Goal: Task Accomplishment & Management: Manage account settings

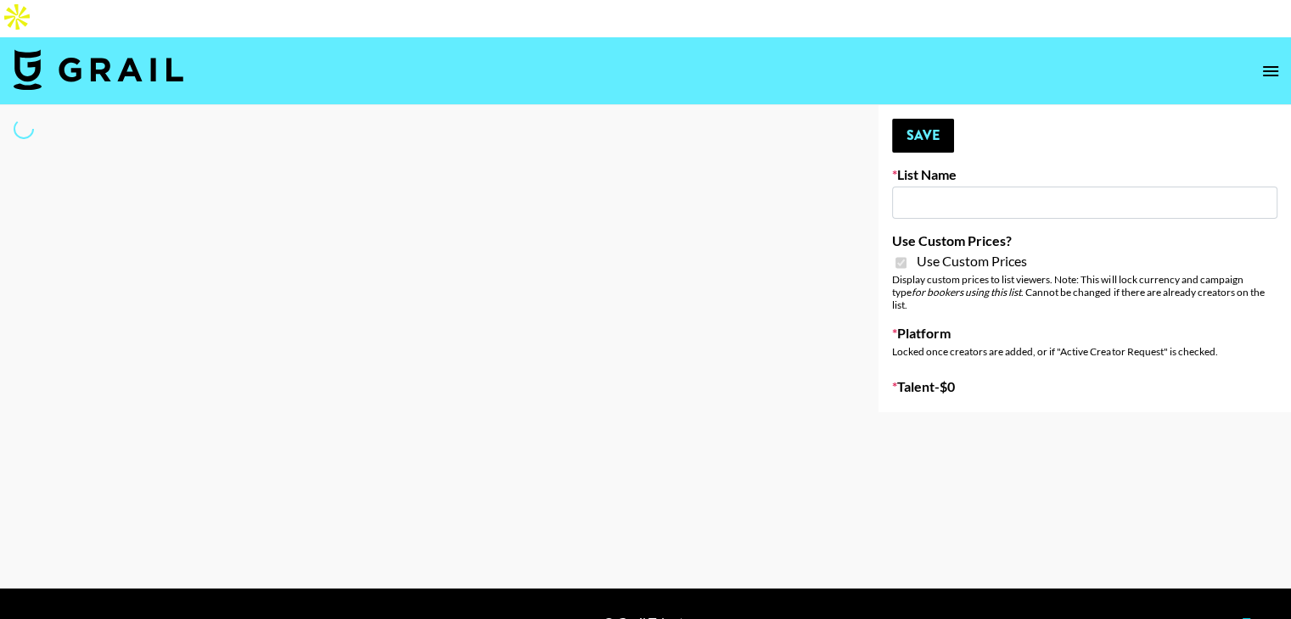
type input "Ever Clean"
checkbox input "true"
select select "Brand"
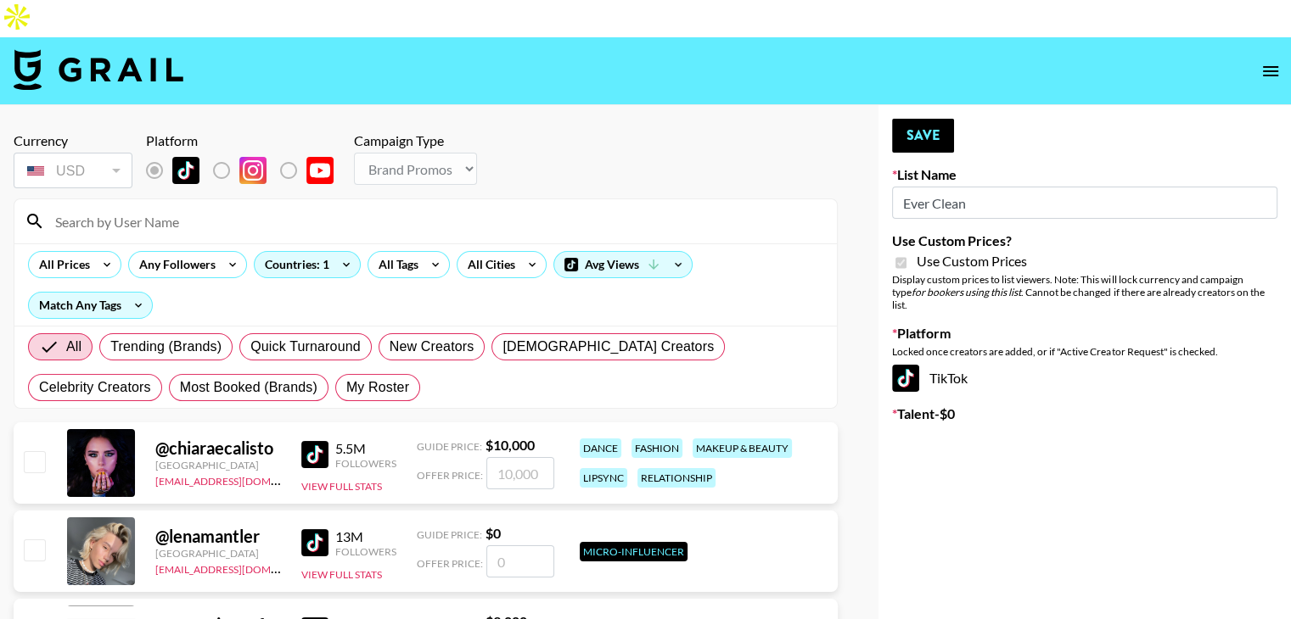
click at [31, 449] on div at bounding box center [33, 463] width 26 height 29
click at [60, 423] on div "@ chiaraecalisto Germany ehartney@grail-talent.com 5.5M Followers View Full Sta…" at bounding box center [426, 463] width 824 height 81
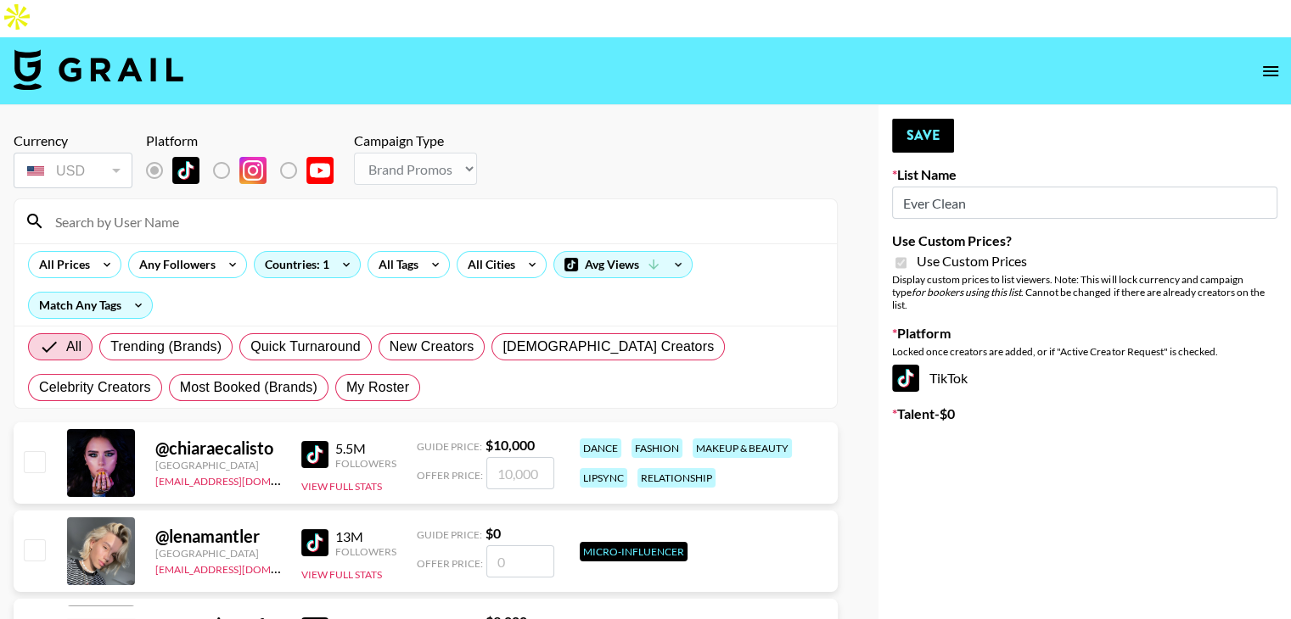
click at [37, 540] on input "checkbox" at bounding box center [34, 550] width 20 height 20
checkbox input "false"
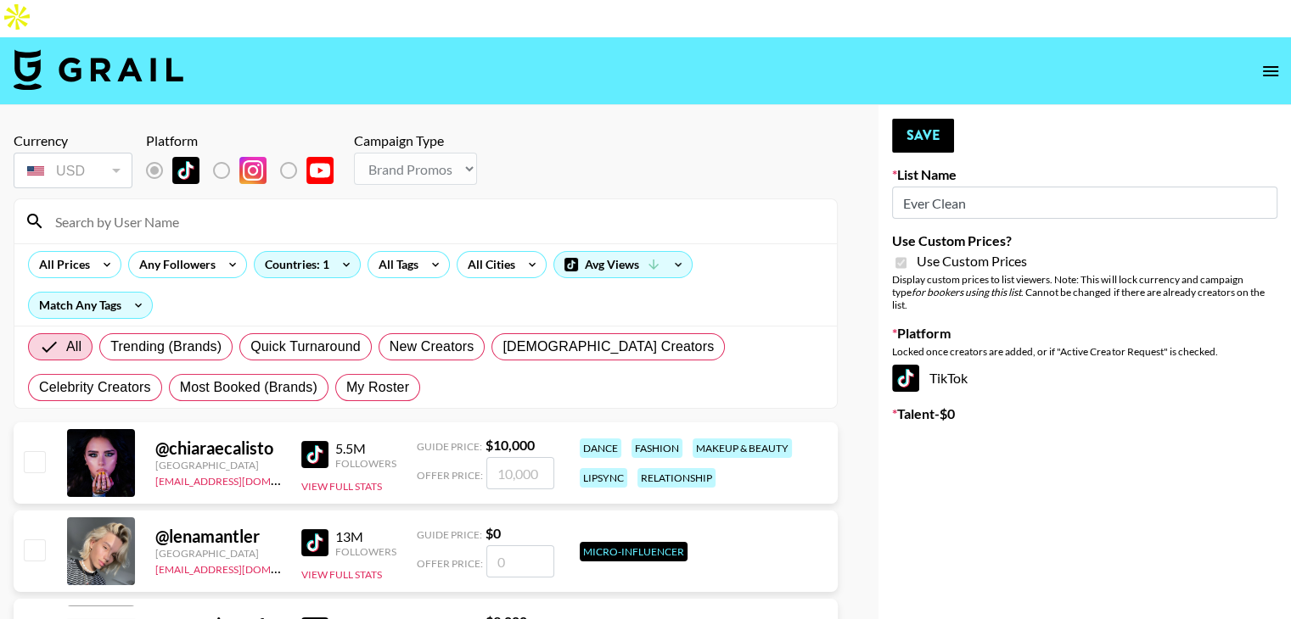
click at [35, 451] on input "checkbox" at bounding box center [34, 461] width 20 height 20
checkbox input "true"
type input "10000"
click at [35, 451] on input "checkbox" at bounding box center [34, 461] width 20 height 20
checkbox input "false"
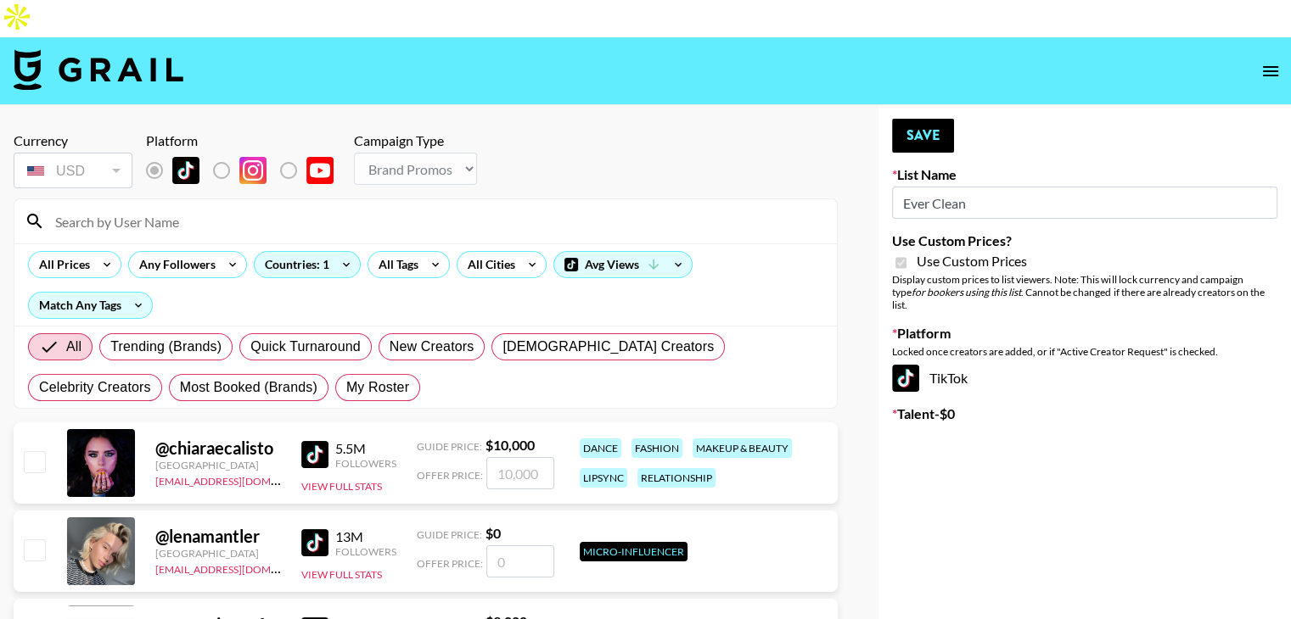
click at [35, 451] on input "checkbox" at bounding box center [34, 461] width 20 height 20
checkbox input "true"
type input "10000"
click at [35, 451] on input "checkbox" at bounding box center [34, 461] width 20 height 20
checkbox input "false"
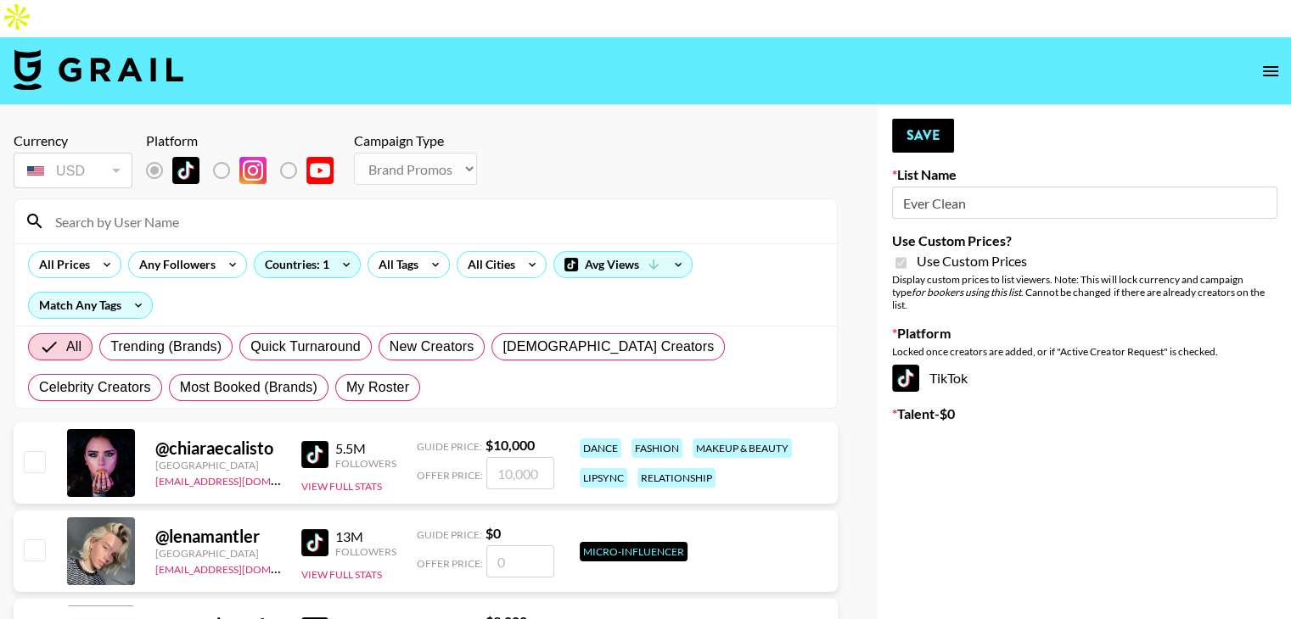
click at [44, 451] on input "checkbox" at bounding box center [34, 461] width 20 height 20
checkbox input "true"
type input "10000"
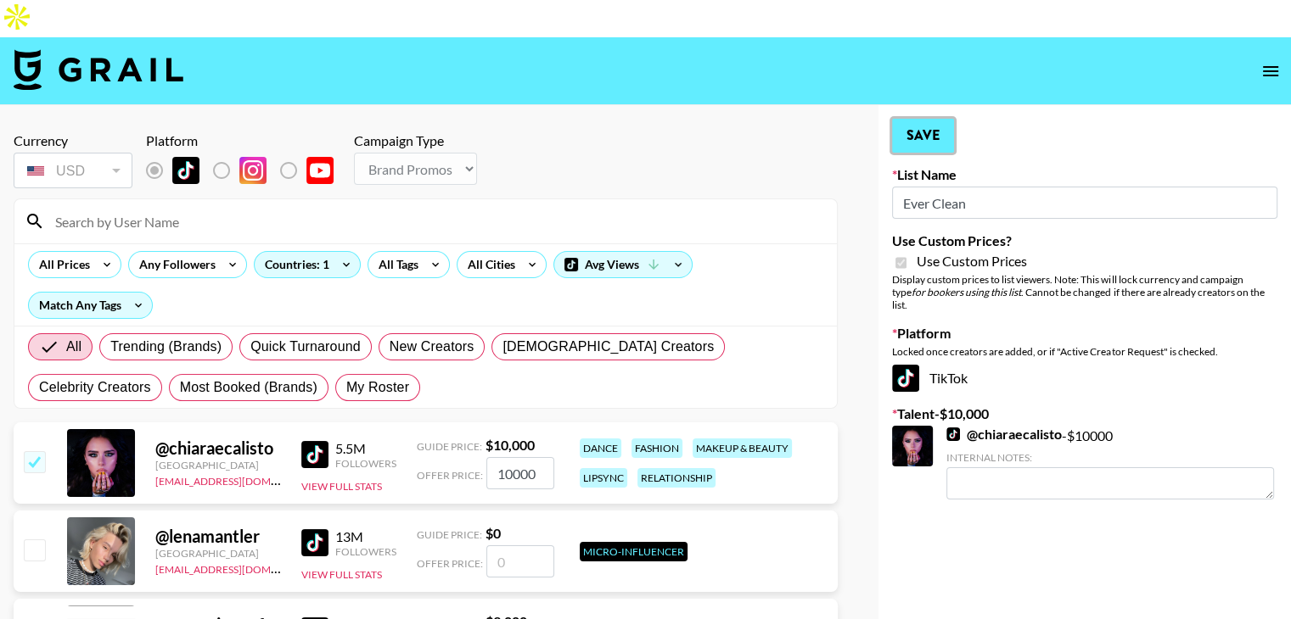
click at [903, 119] on button "Save" at bounding box center [923, 136] width 62 height 34
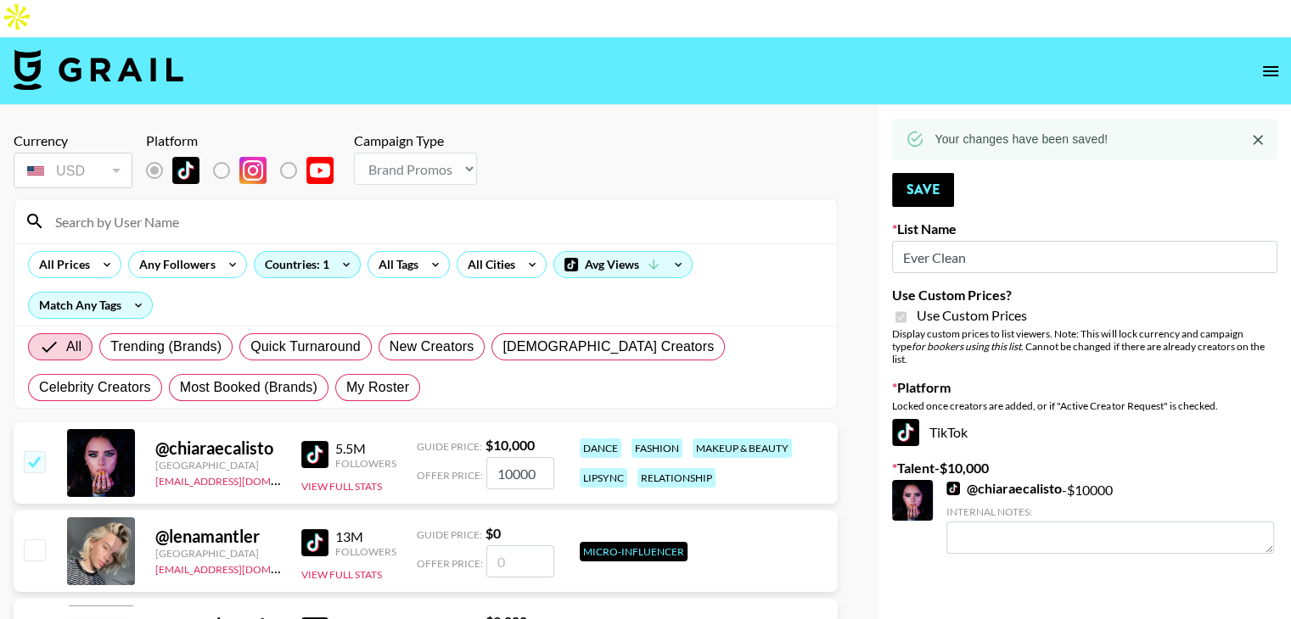
click at [37, 451] on input "checkbox" at bounding box center [34, 461] width 20 height 20
checkbox input "false"
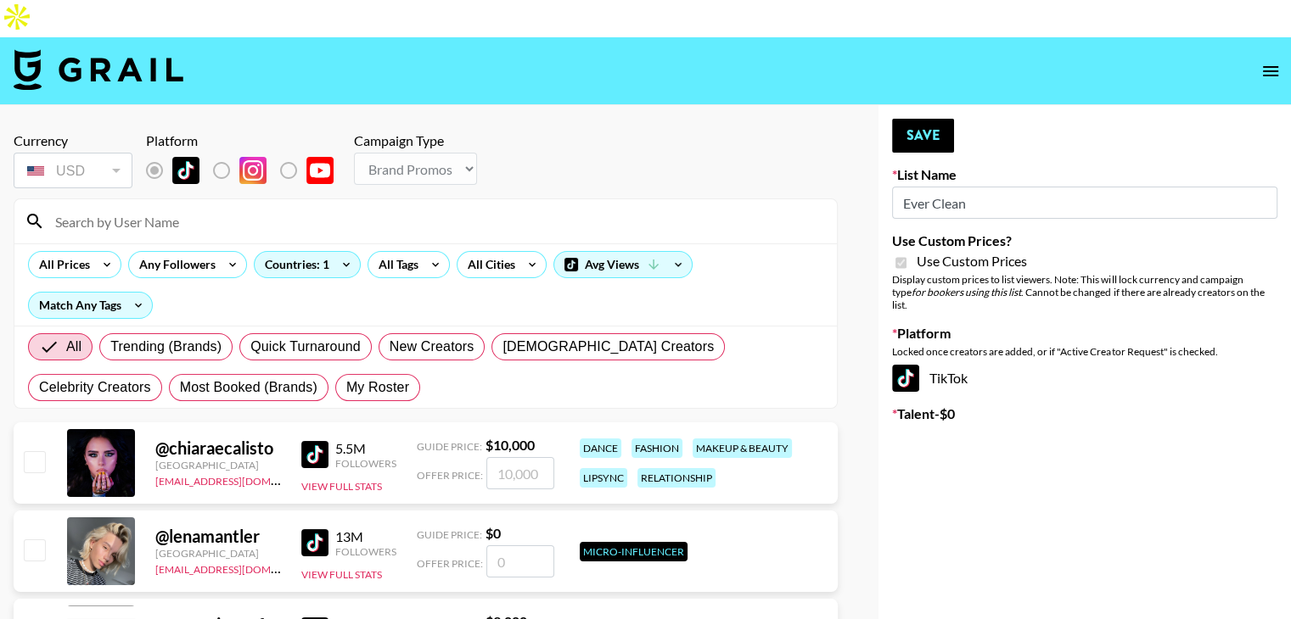
click at [173, 208] on input at bounding box center [435, 221] width 781 height 27
type input "vickey"
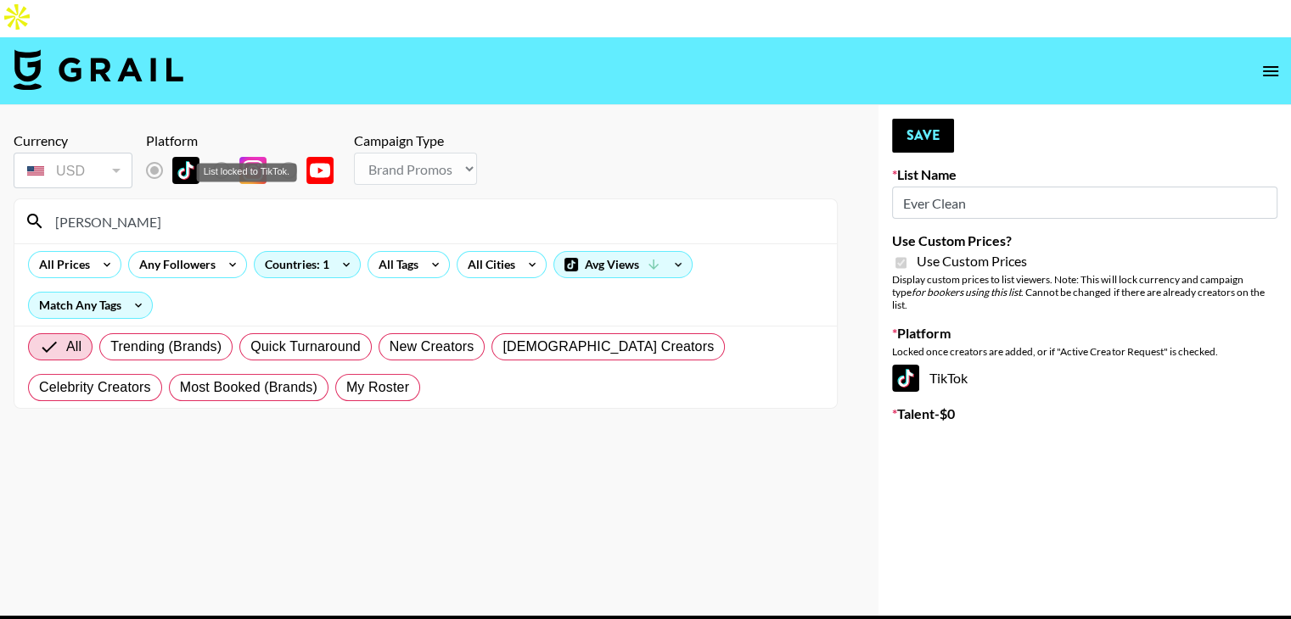
click at [227, 153] on label "List locked to TikTok." at bounding box center [235, 171] width 63 height 36
click at [220, 153] on label "List locked to TikTok." at bounding box center [235, 171] width 63 height 36
click at [95, 208] on input "vickey" at bounding box center [435, 221] width 781 height 27
click at [319, 252] on div "Countries: 1" at bounding box center [307, 264] width 105 height 25
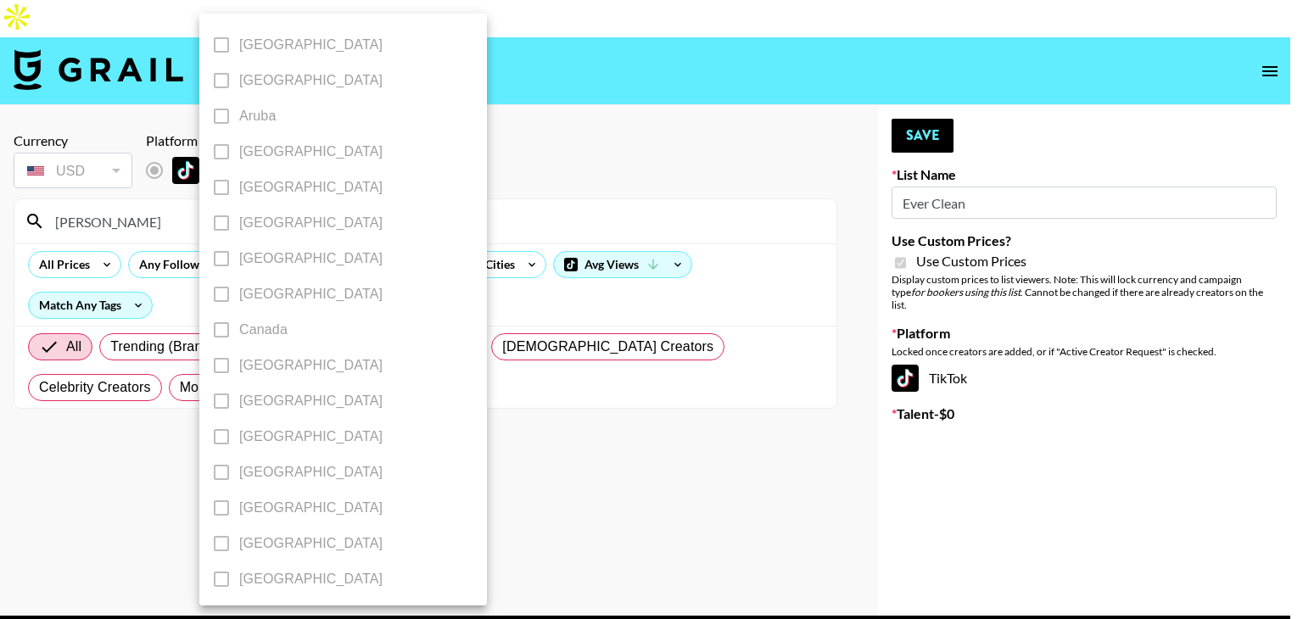
click at [458, 365] on div at bounding box center [651, 309] width 1303 height 619
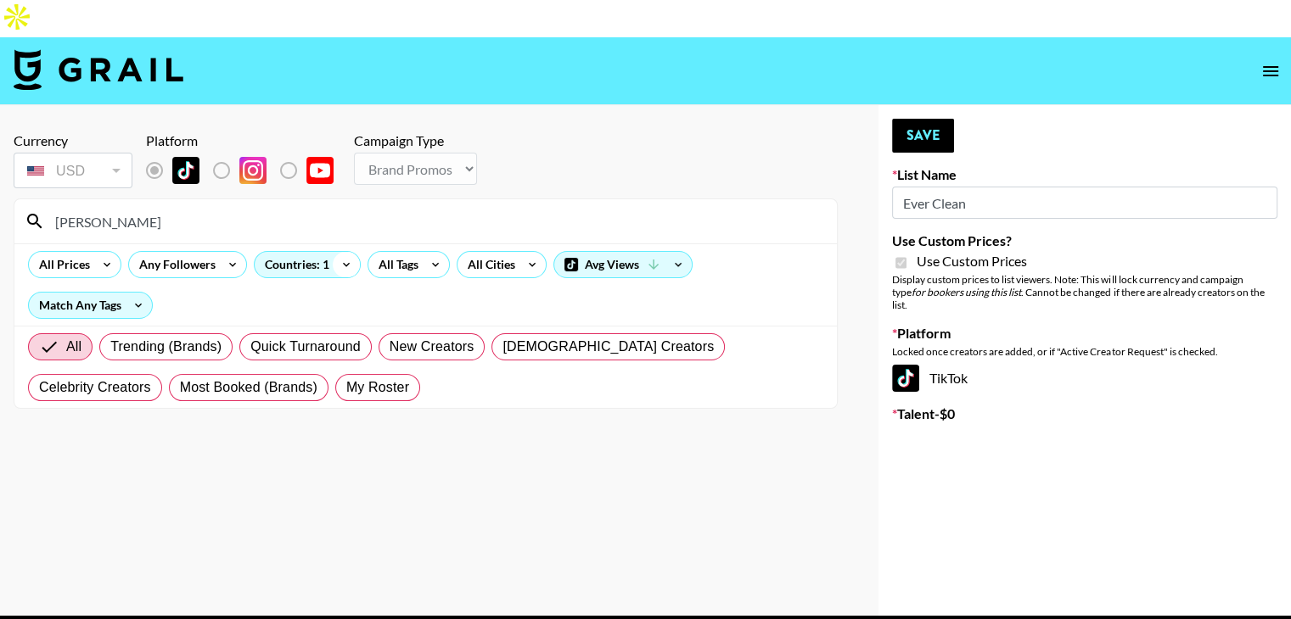
click at [355, 252] on icon at bounding box center [346, 264] width 27 height 25
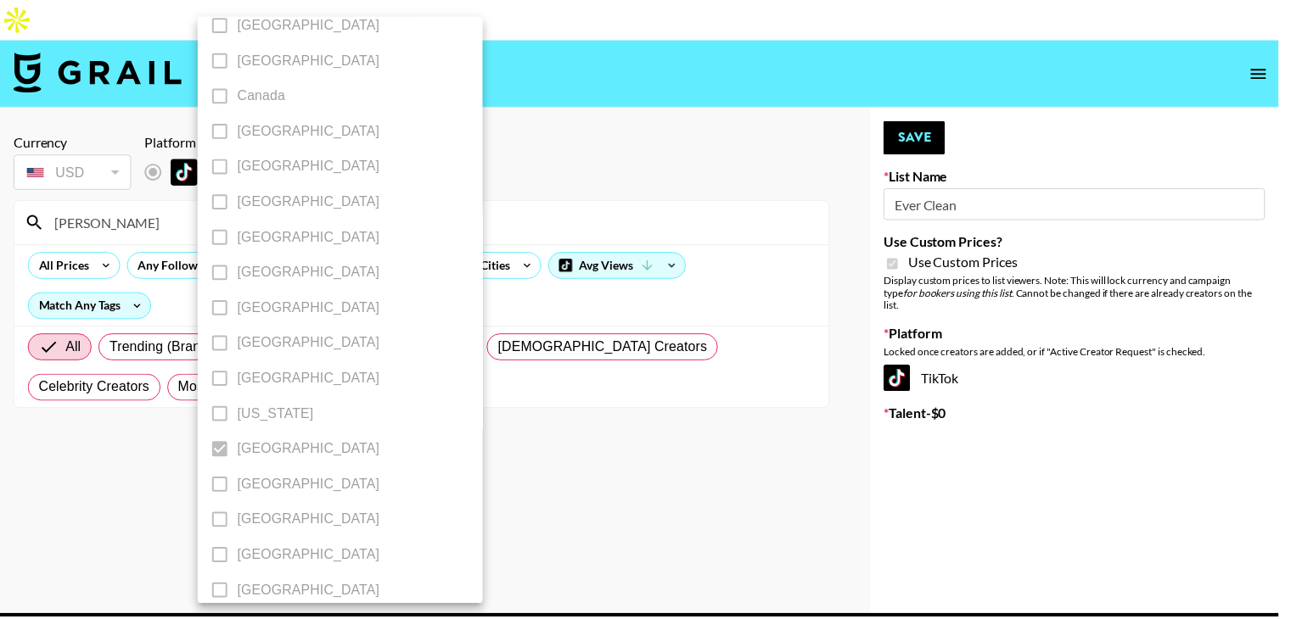
scroll to position [238, 0]
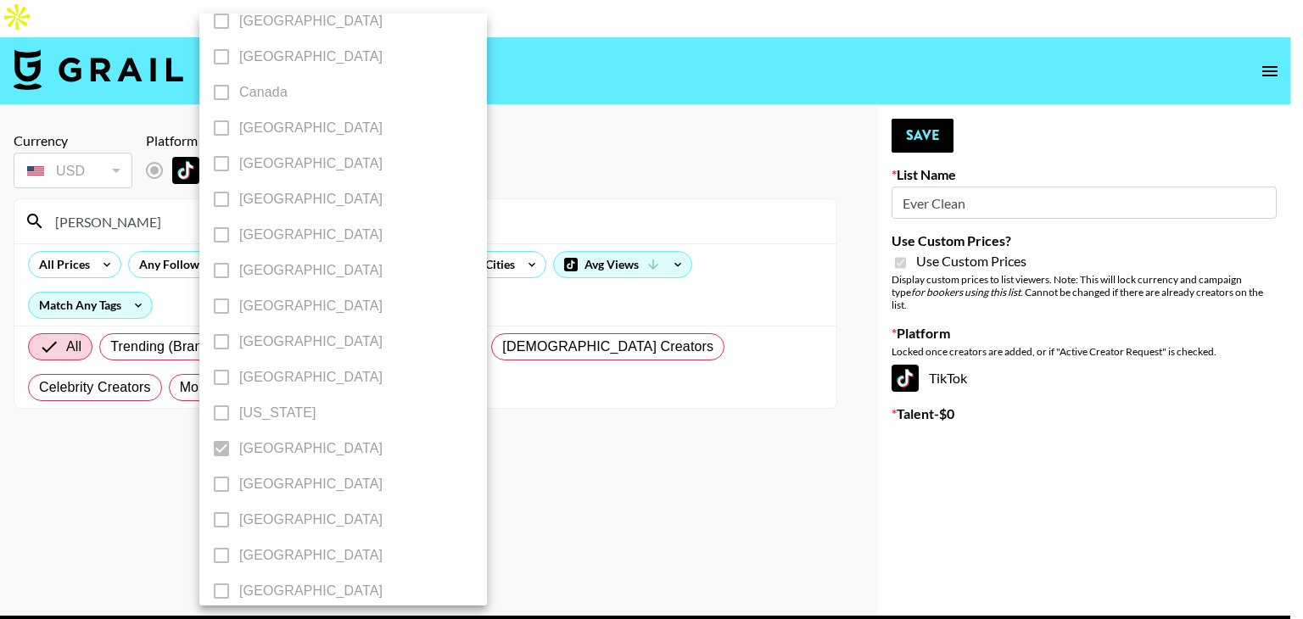
click at [479, 428] on div at bounding box center [651, 309] width 1303 height 619
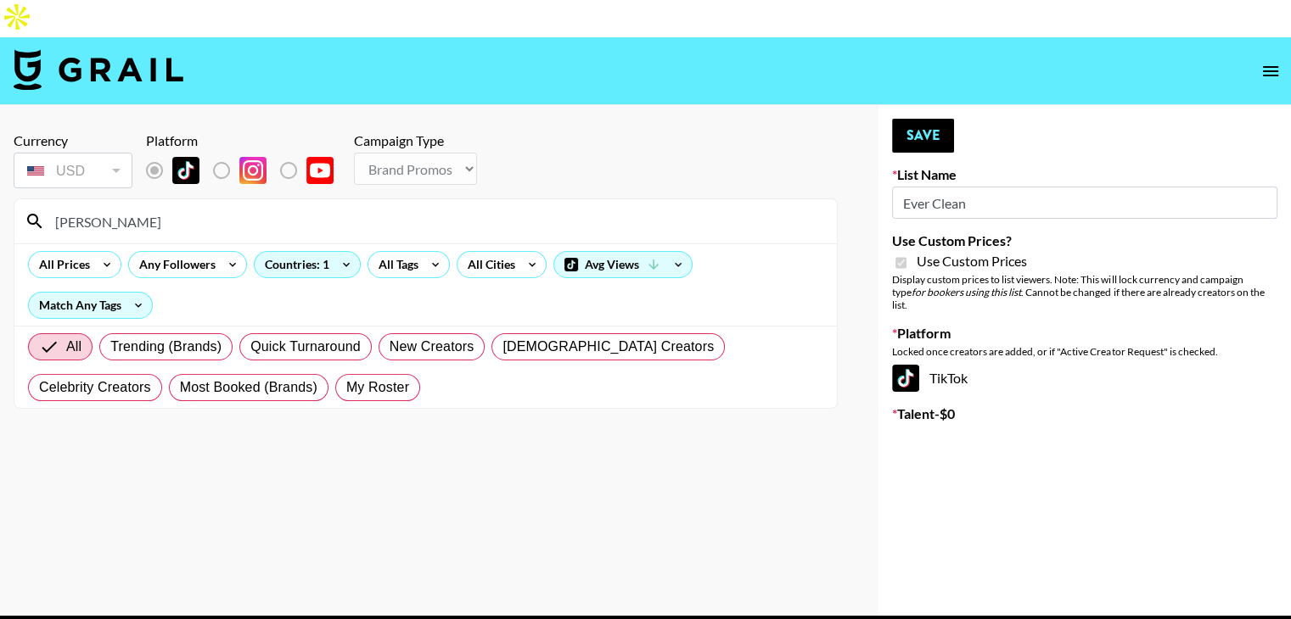
click at [108, 208] on input "vickey" at bounding box center [435, 221] width 781 height 27
click at [1265, 66] on icon "open drawer" at bounding box center [1270, 71] width 15 height 10
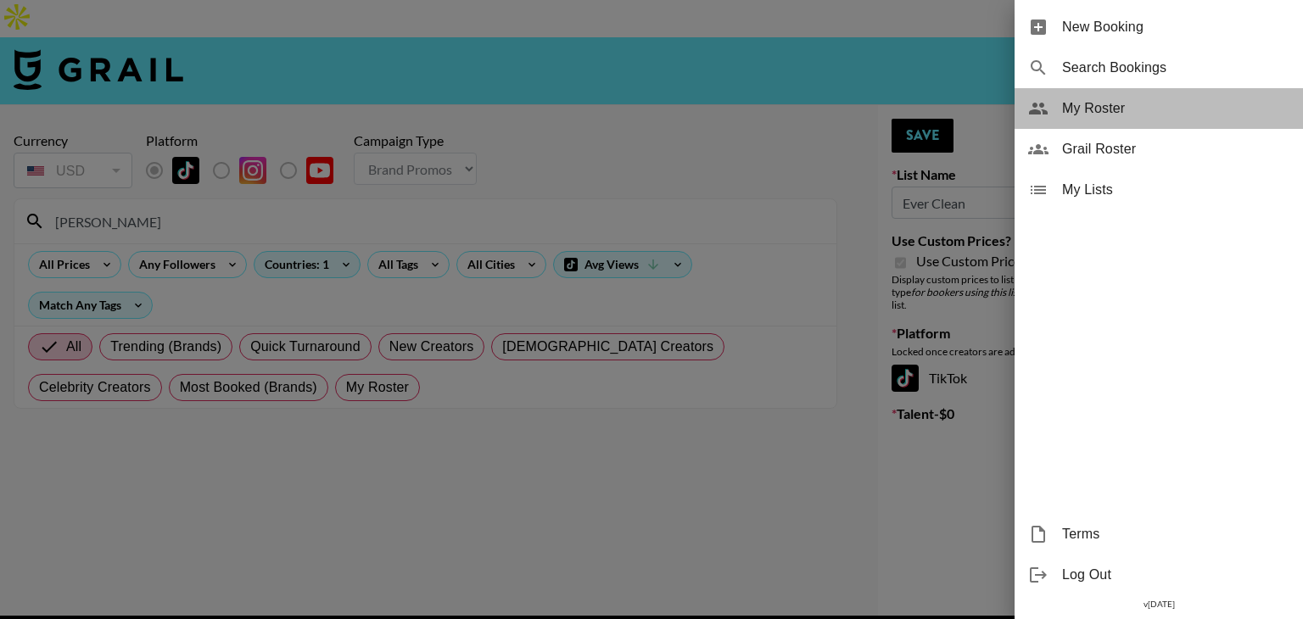
click at [1129, 102] on span "My Roster" at bounding box center [1175, 108] width 227 height 20
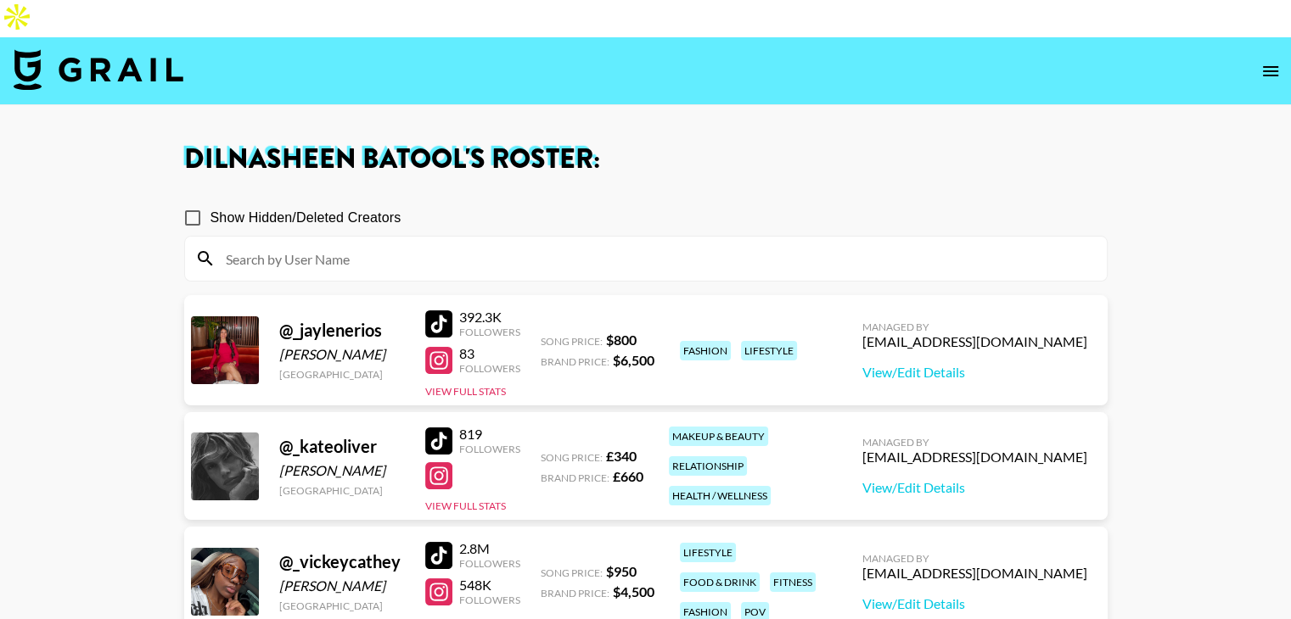
click at [620, 245] on input at bounding box center [656, 258] width 881 height 27
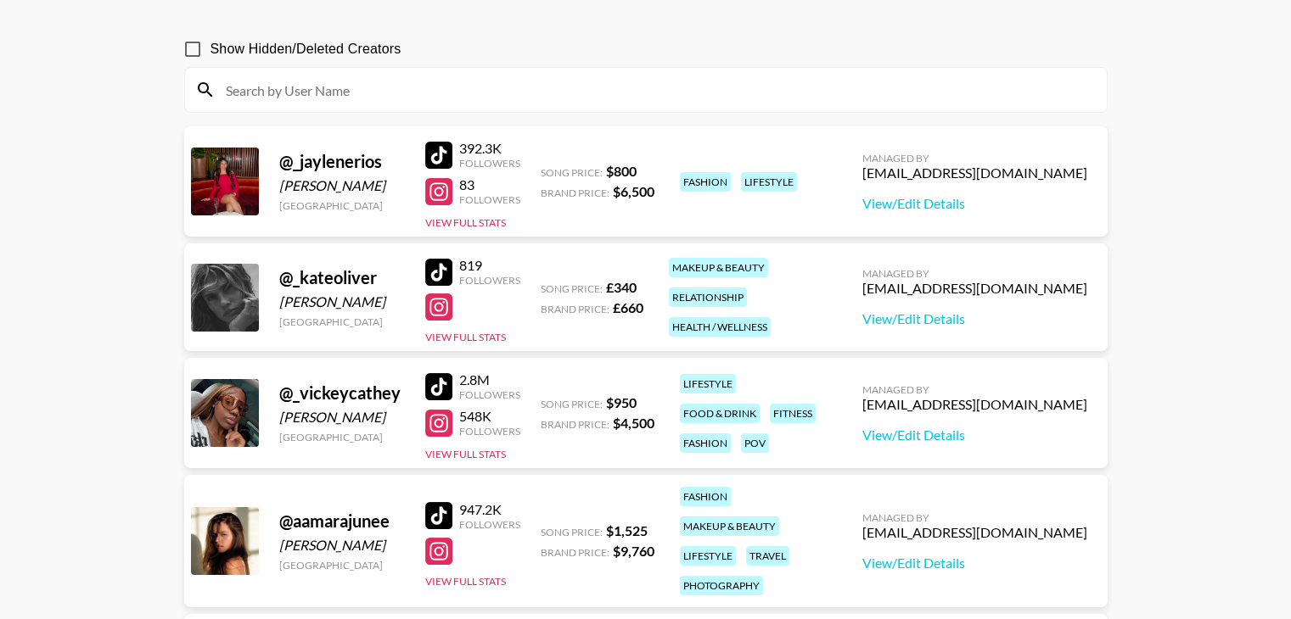
scroll to position [170, 0]
click at [920, 426] on link "View/Edit Details" at bounding box center [974, 434] width 225 height 17
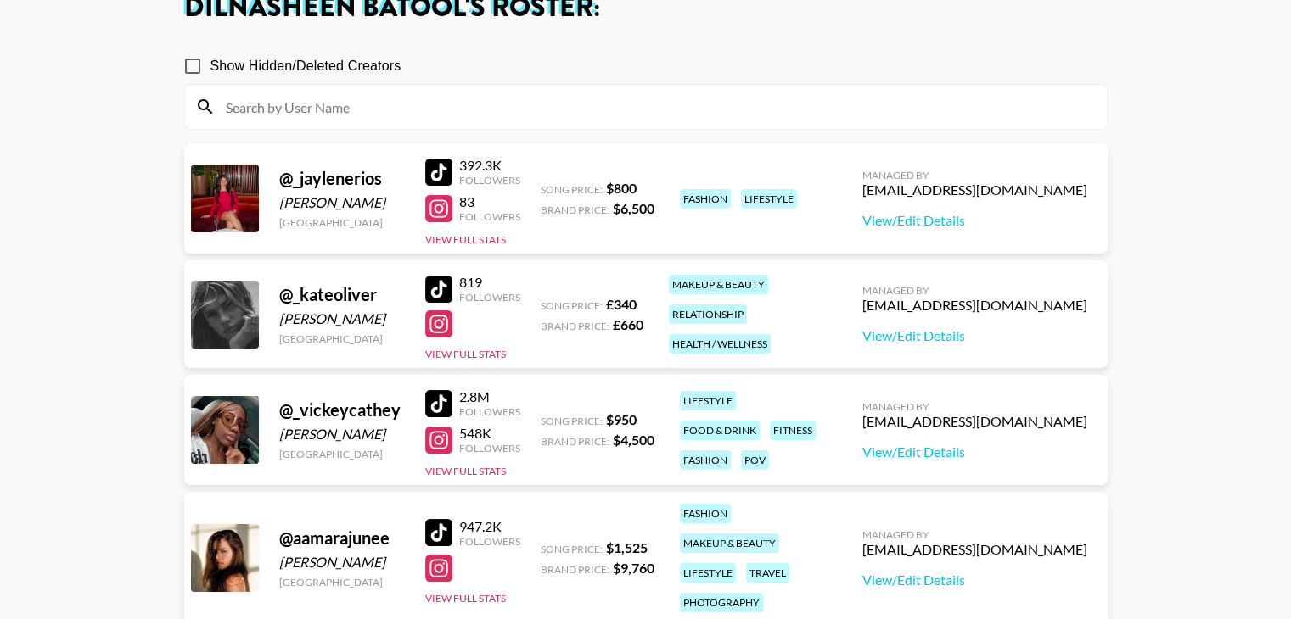
scroll to position [0, 0]
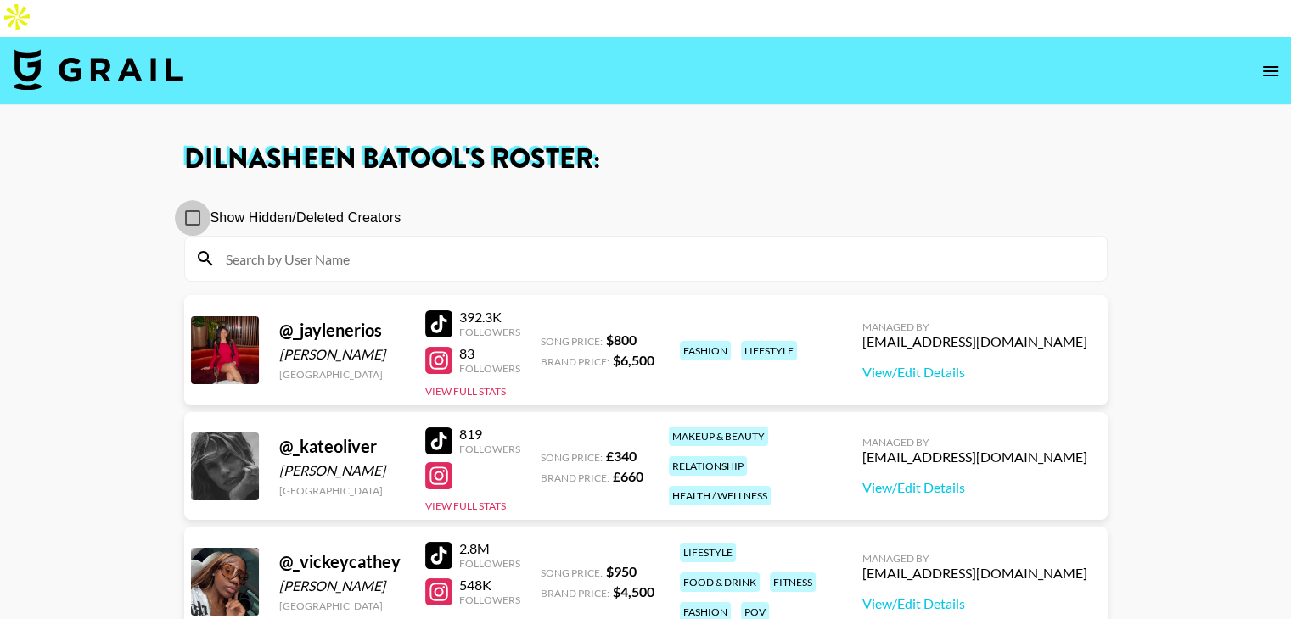
click at [193, 200] on input "Show Hidden/Deleted Creators" at bounding box center [193, 218] width 36 height 36
checkbox input "true"
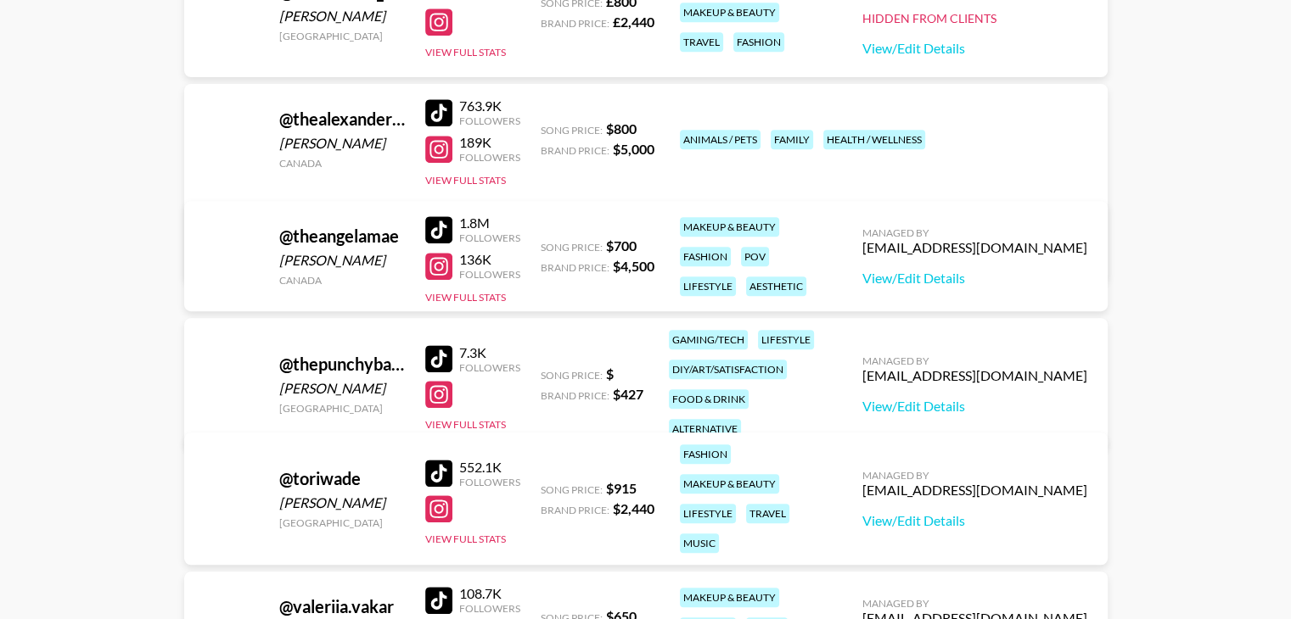
scroll to position [7871, 0]
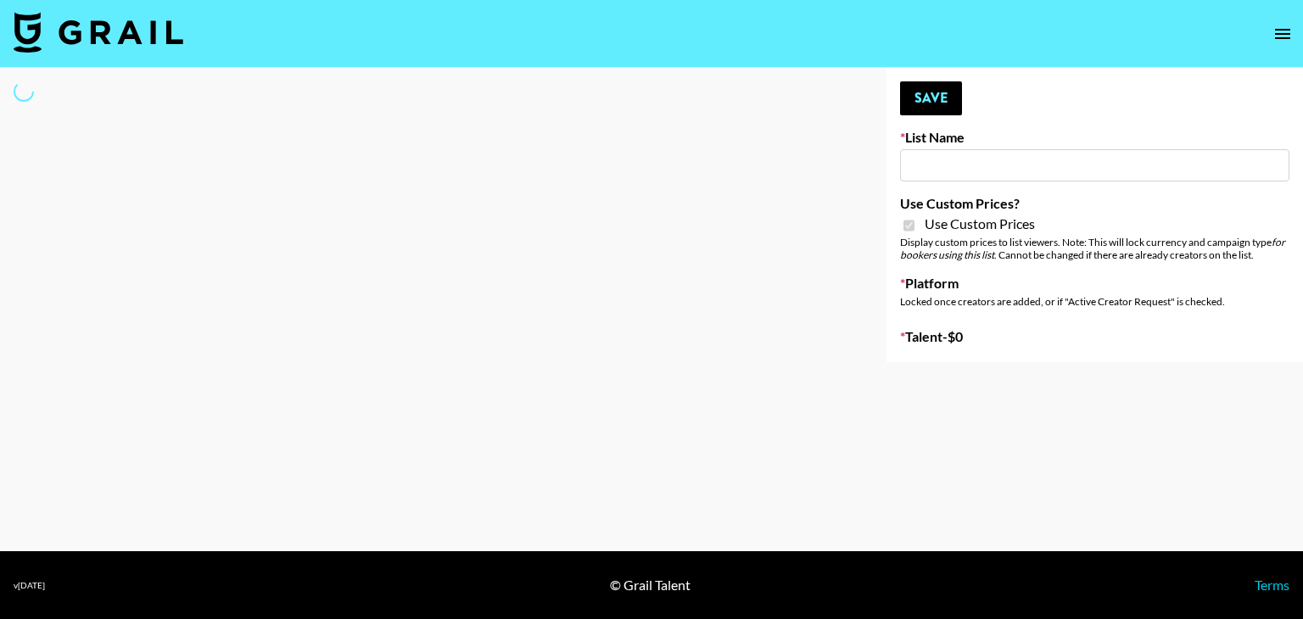
type input "Galaxy Lamps"
checkbox input "true"
select select "Brand"
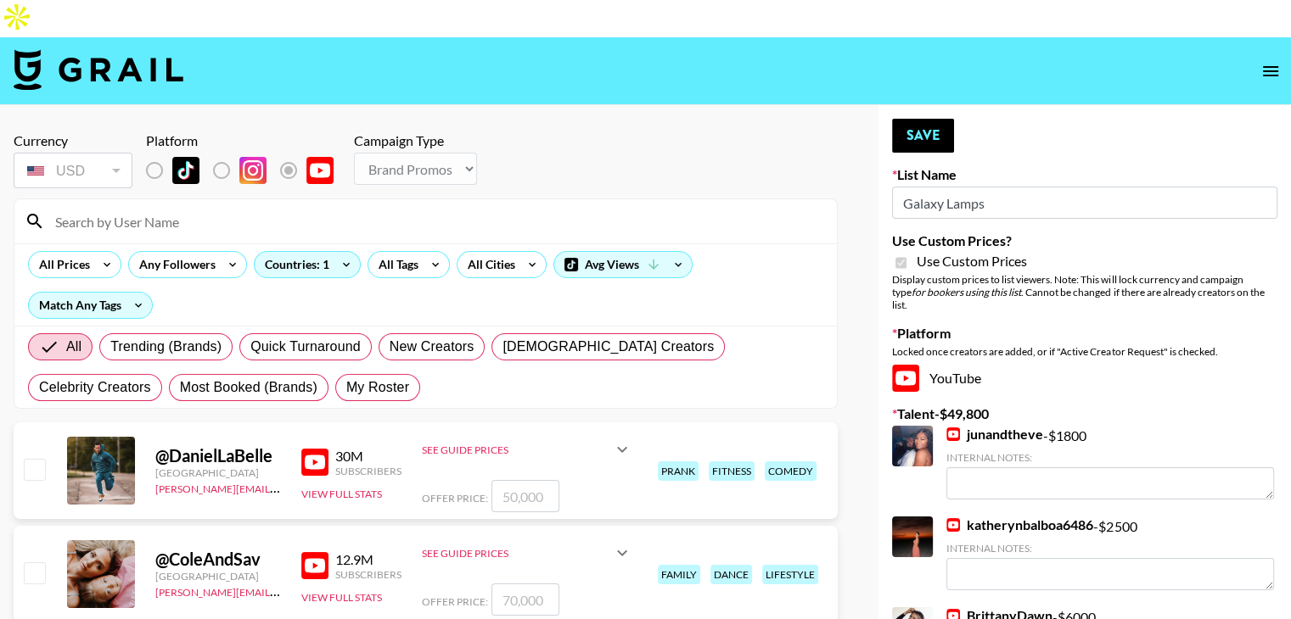
click at [158, 208] on input at bounding box center [435, 221] width 781 height 27
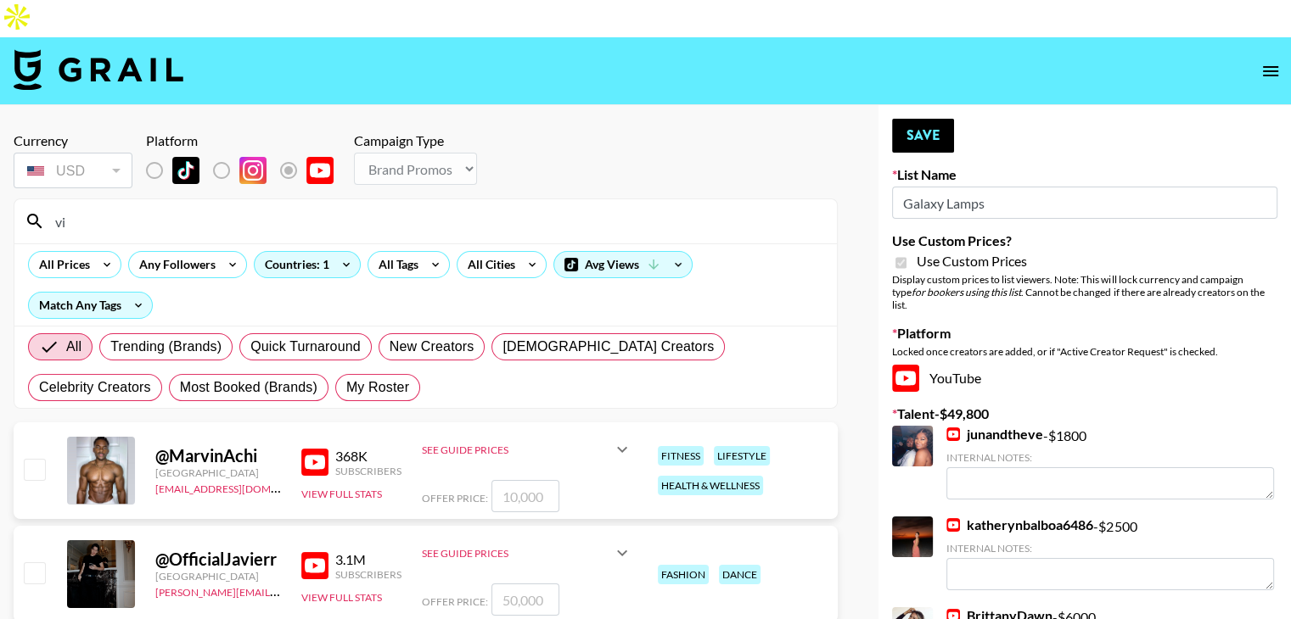
type input "vickey"
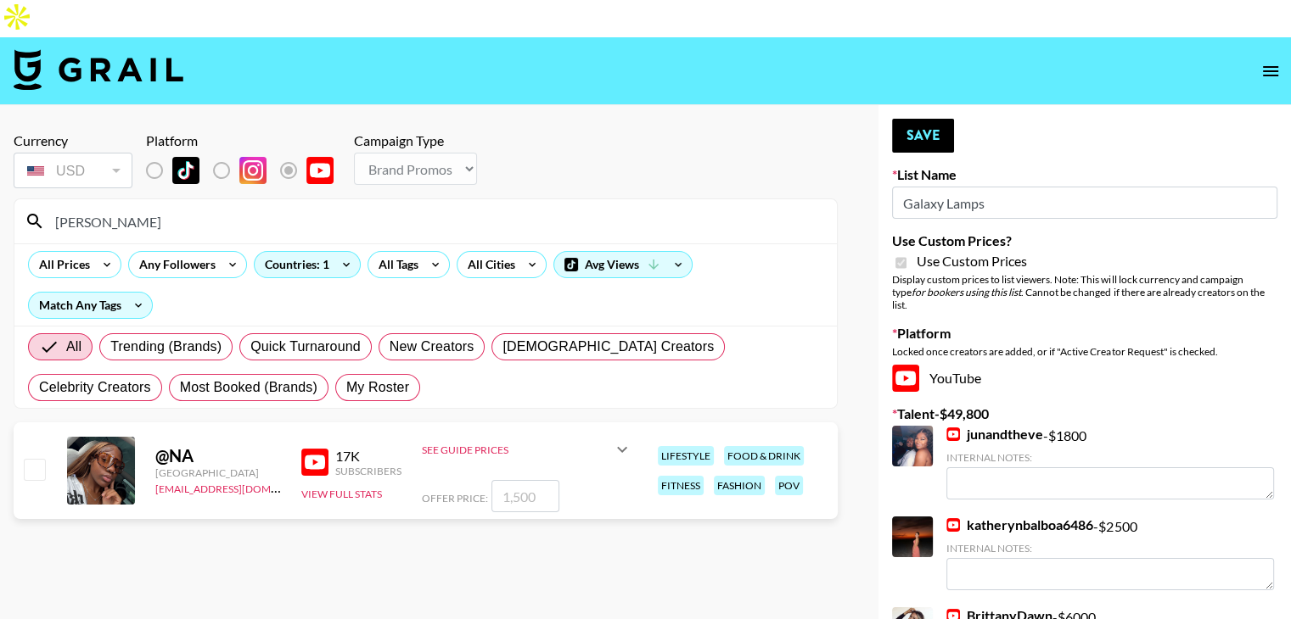
click at [37, 459] on input "checkbox" at bounding box center [34, 469] width 20 height 20
checkbox input "true"
type input "1500"
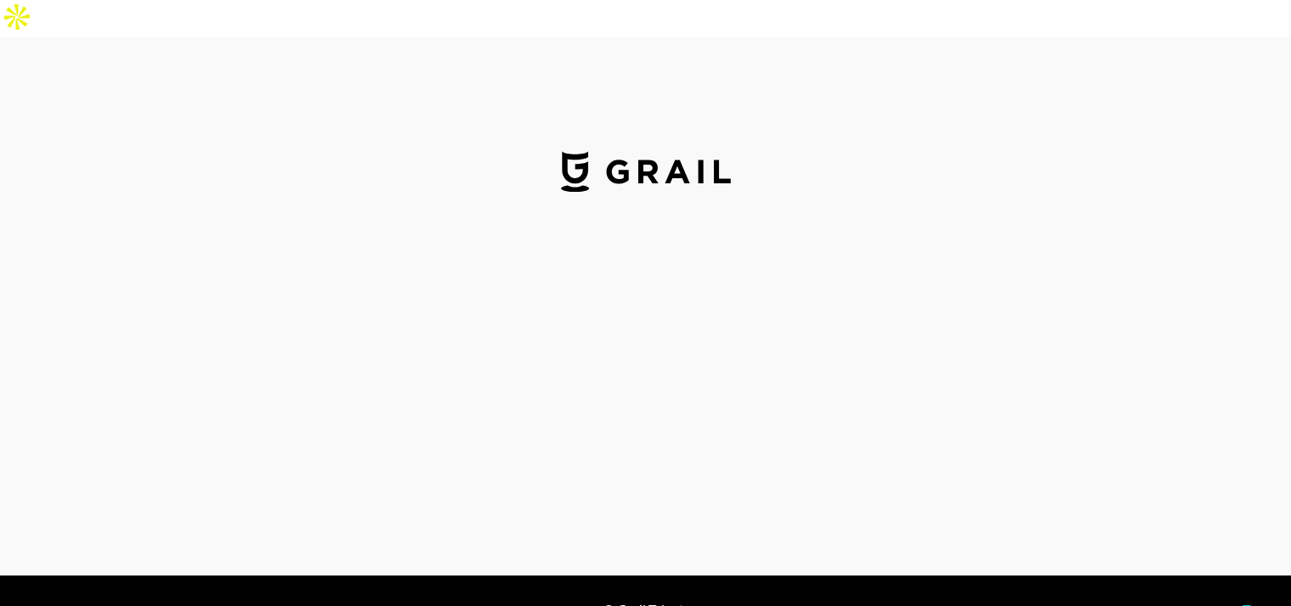
select select "USD"
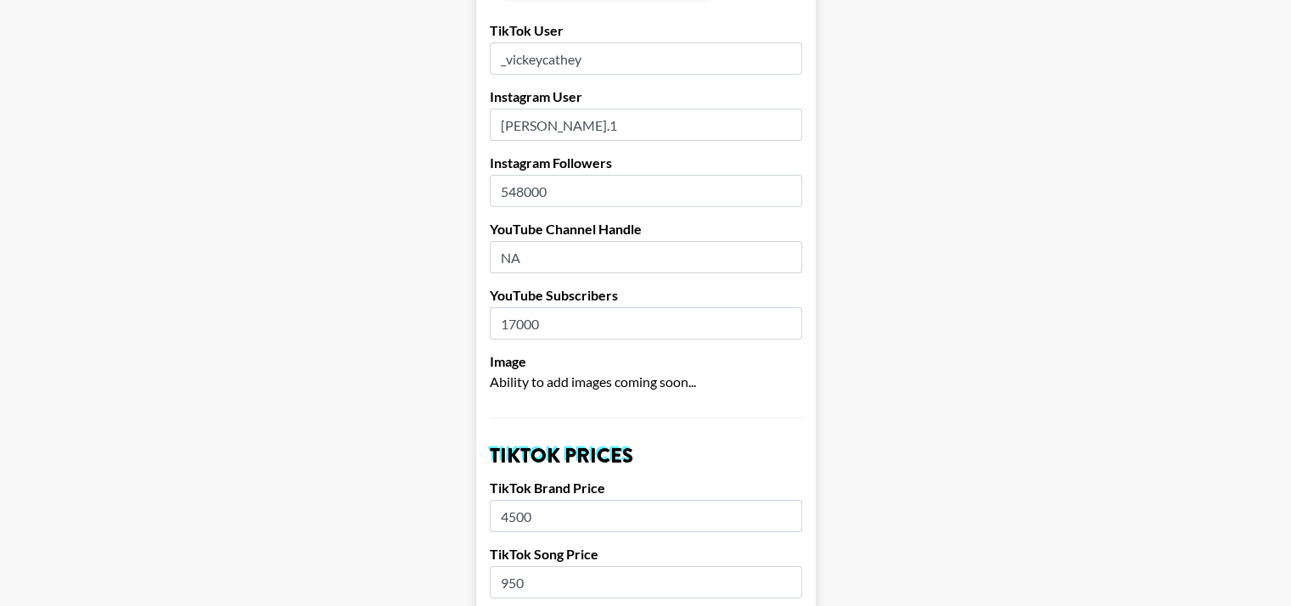
scroll to position [221, 6]
click at [537, 243] on input "NA" at bounding box center [646, 259] width 312 height 32
click at [540, 243] on input "NA" at bounding box center [646, 259] width 312 height 32
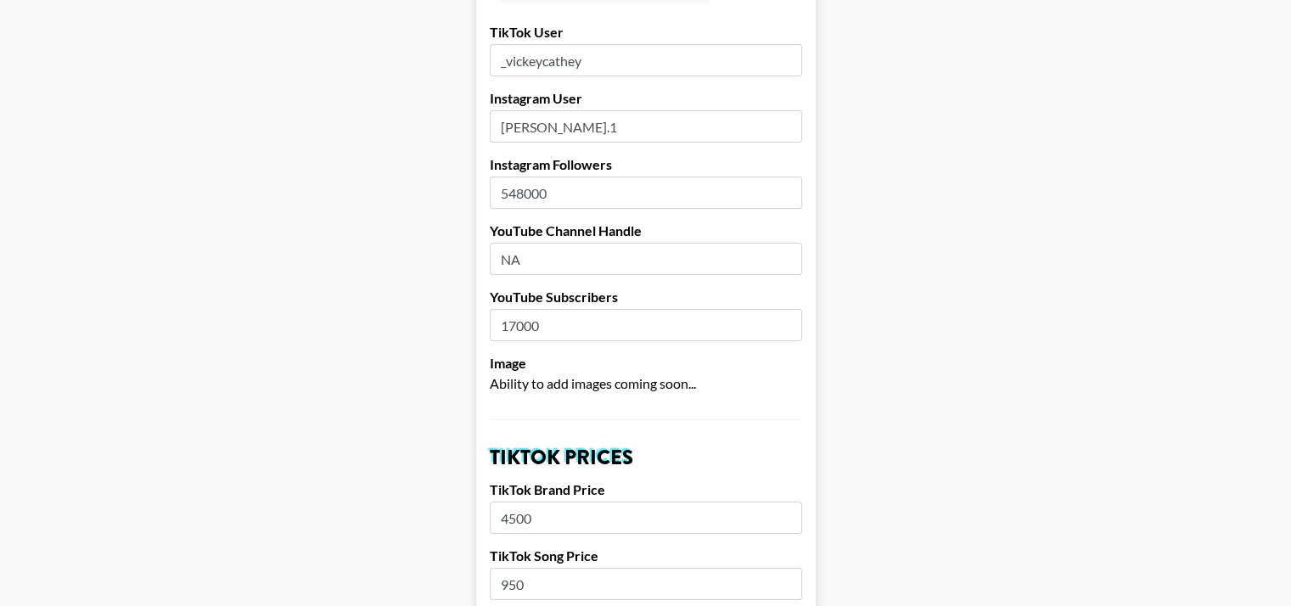
click at [540, 243] on input "NA" at bounding box center [646, 259] width 312 height 32
paste input "Vickey Cathey"
click at [550, 243] on input "Vickey Cathey" at bounding box center [646, 259] width 312 height 32
type input "Vickeycathey"
click at [525, 309] on input "17000" at bounding box center [646, 325] width 312 height 32
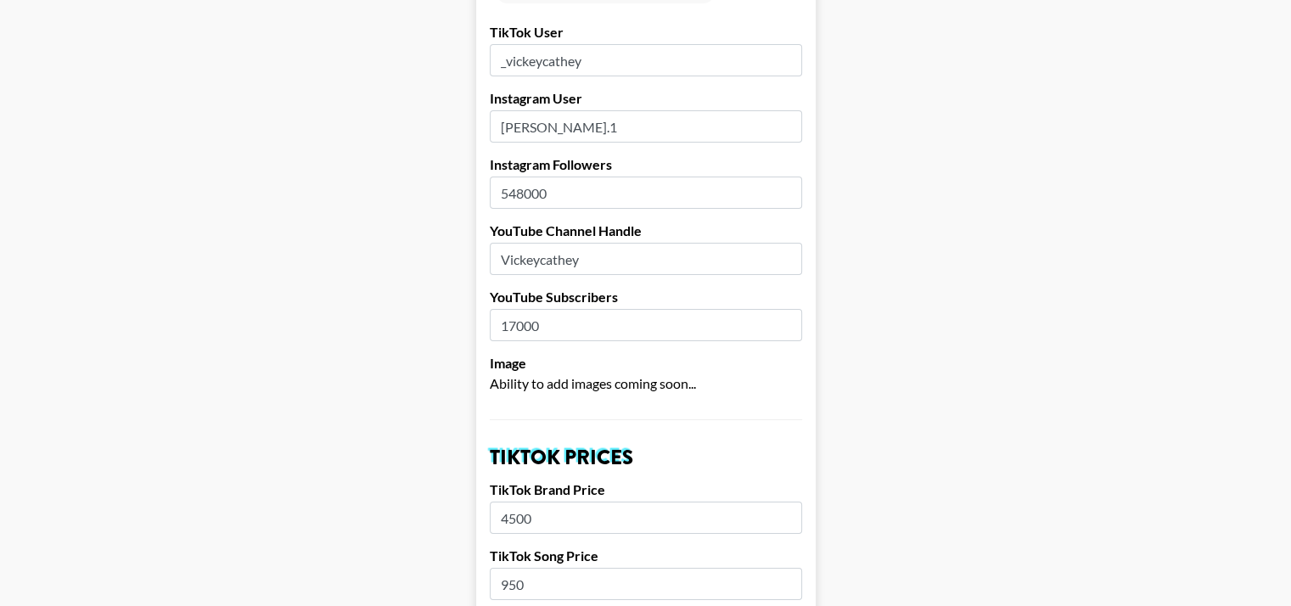
click at [525, 309] on input "17000" at bounding box center [646, 325] width 312 height 32
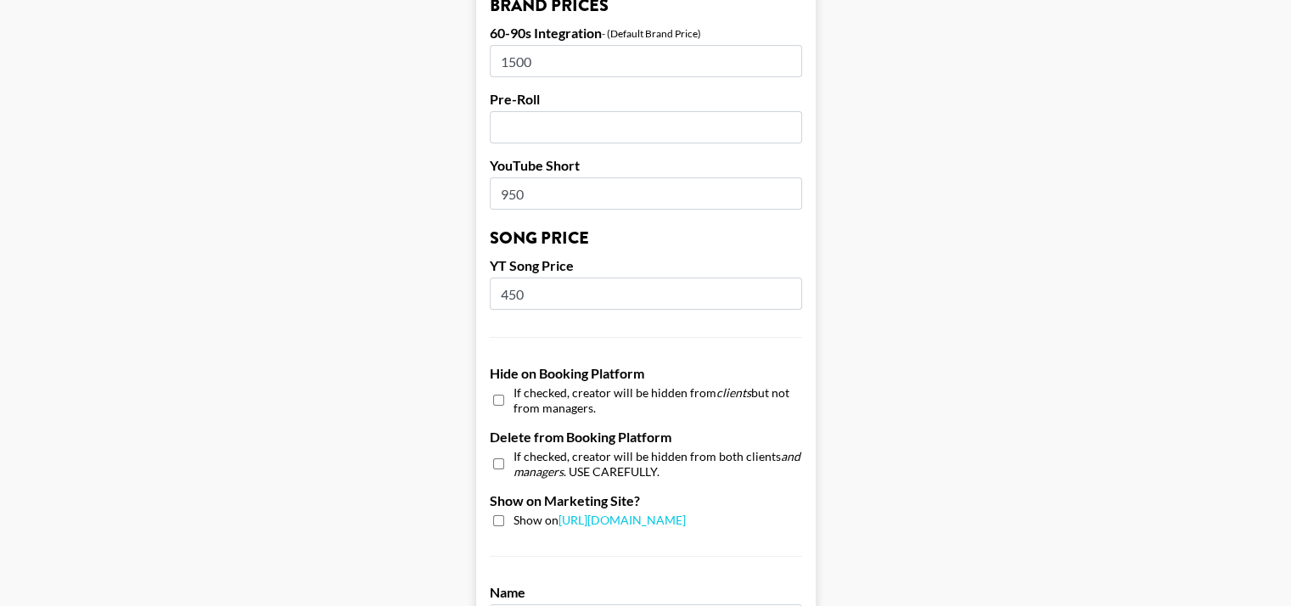
scroll to position [1695, 6]
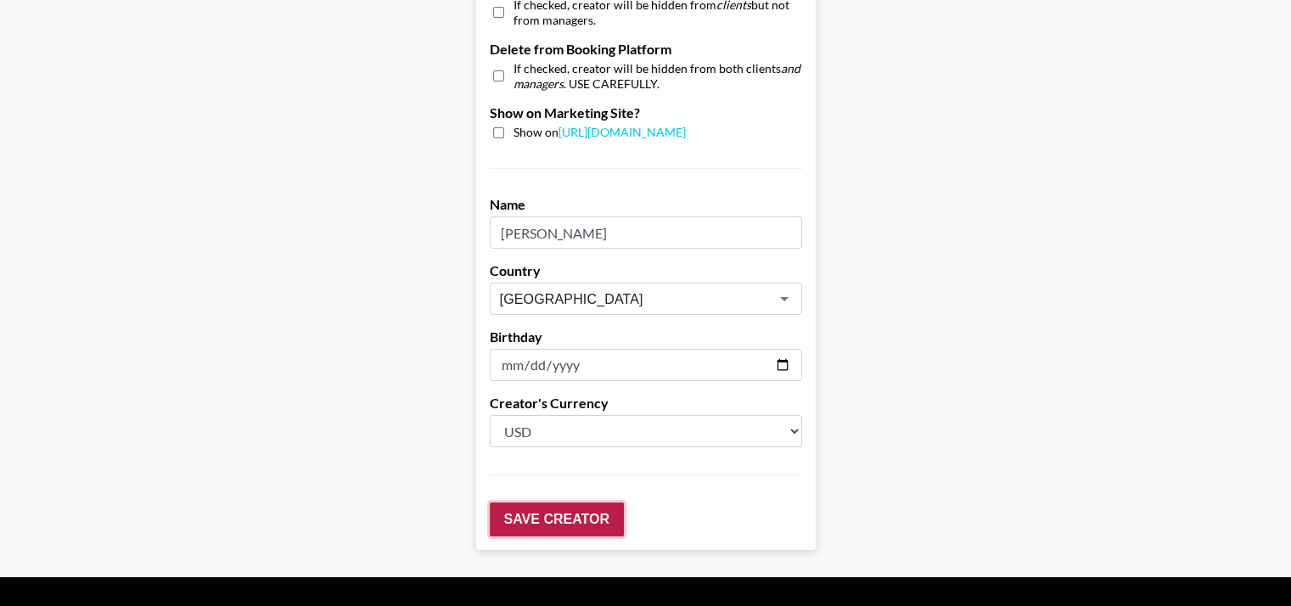
click at [535, 502] on input "Save Creator" at bounding box center [557, 519] width 134 height 34
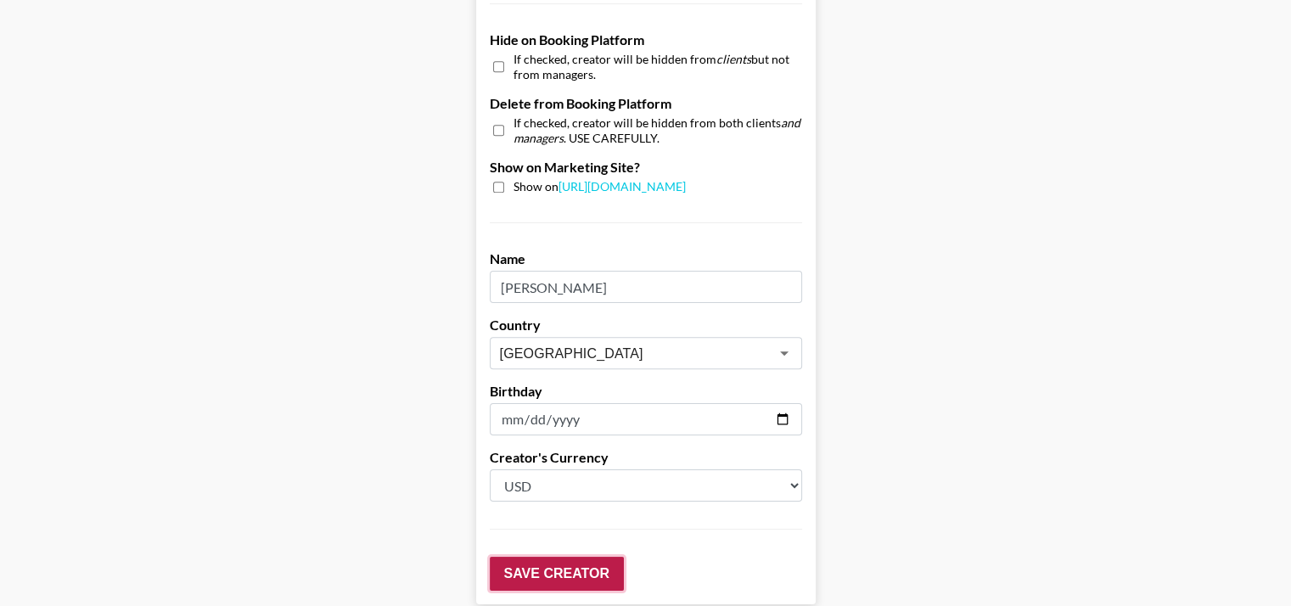
scroll to position [1749, 6]
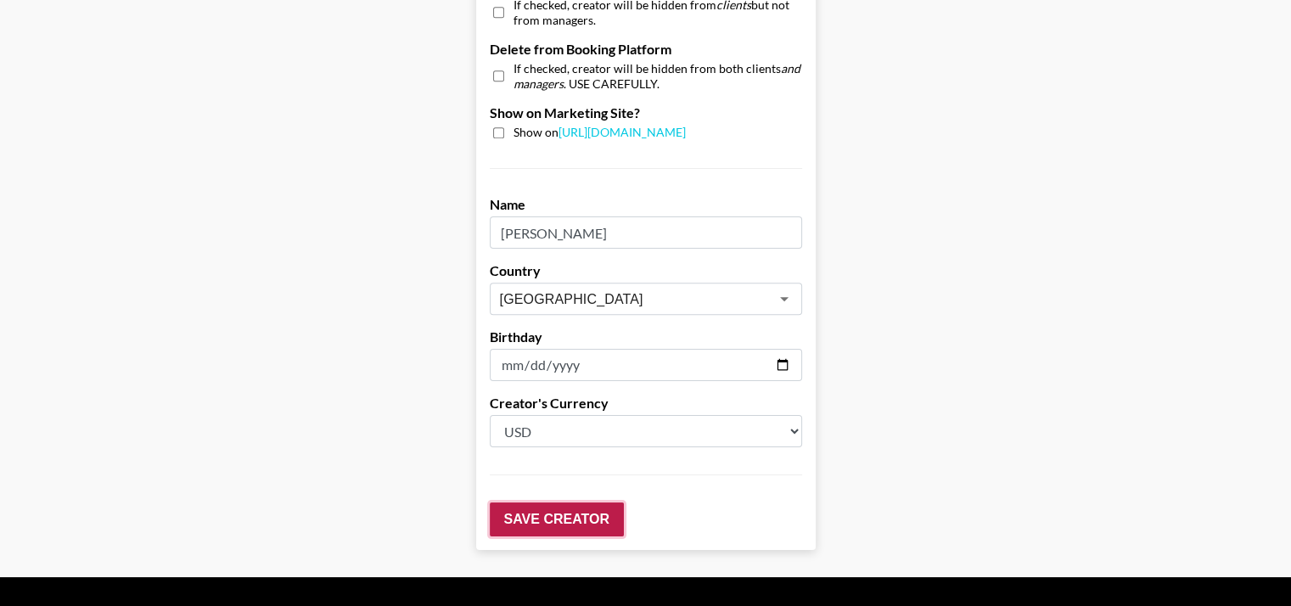
click at [552, 502] on input "Save Creator" at bounding box center [557, 519] width 134 height 34
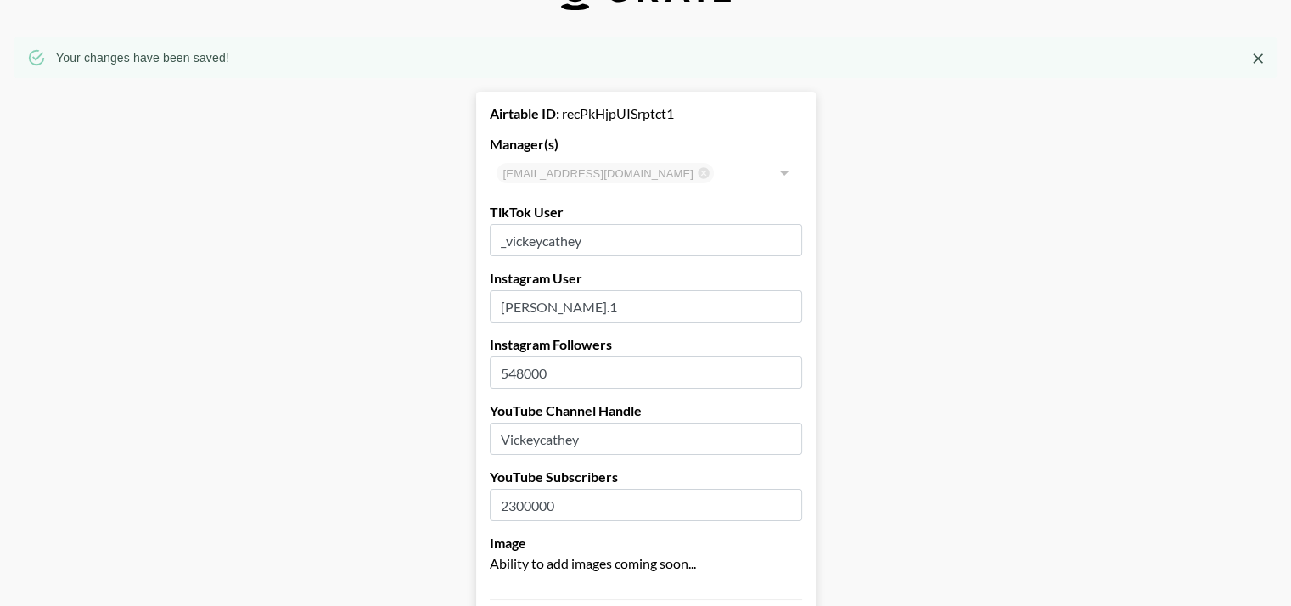
click at [514, 489] on input "2300000" at bounding box center [646, 505] width 312 height 32
type input "2930000"
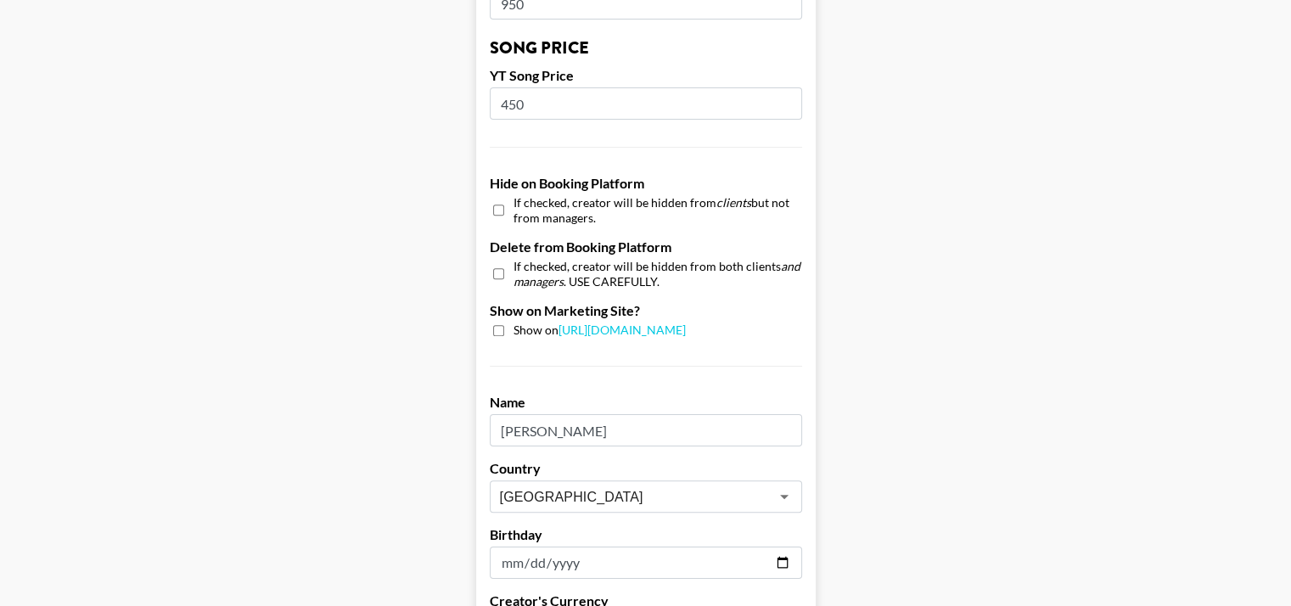
scroll to position [1749, 6]
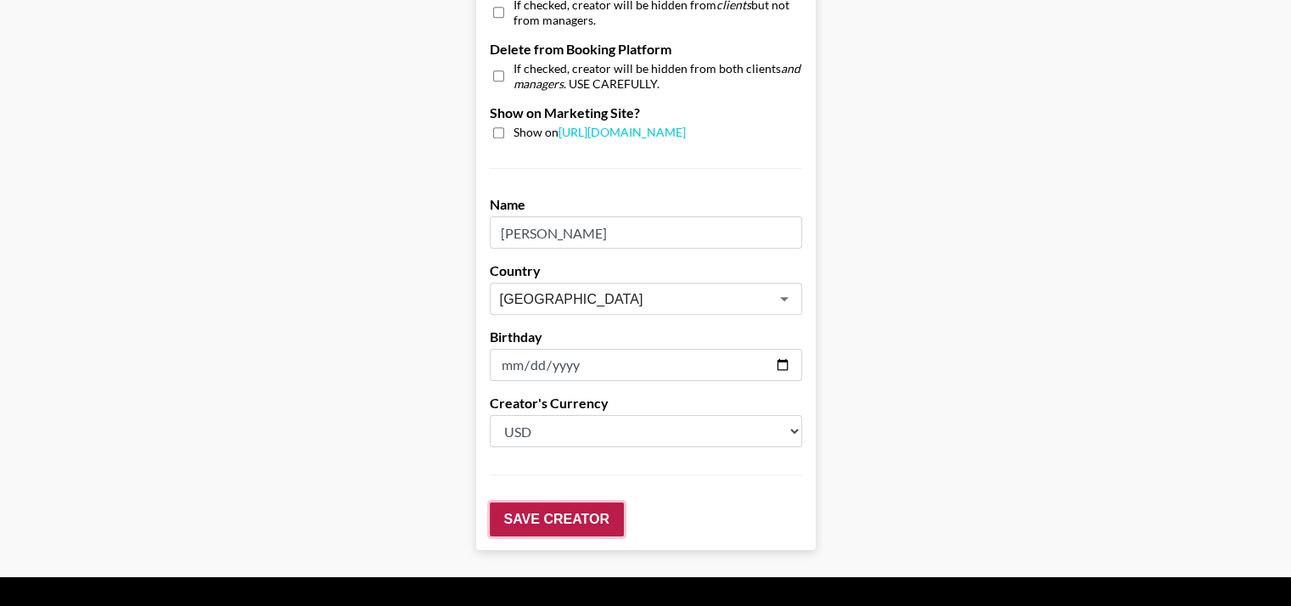
click at [580, 502] on input "Save Creator" at bounding box center [557, 519] width 134 height 34
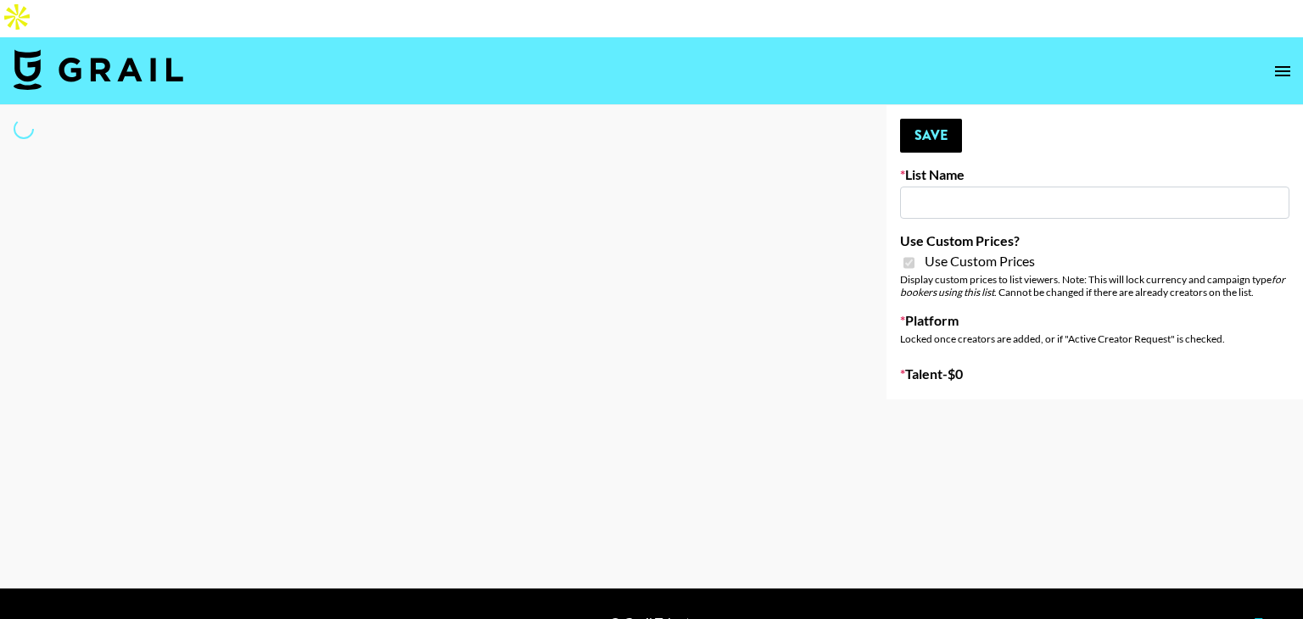
type input "Galaxy Lamps"
checkbox input "true"
select select "Brand"
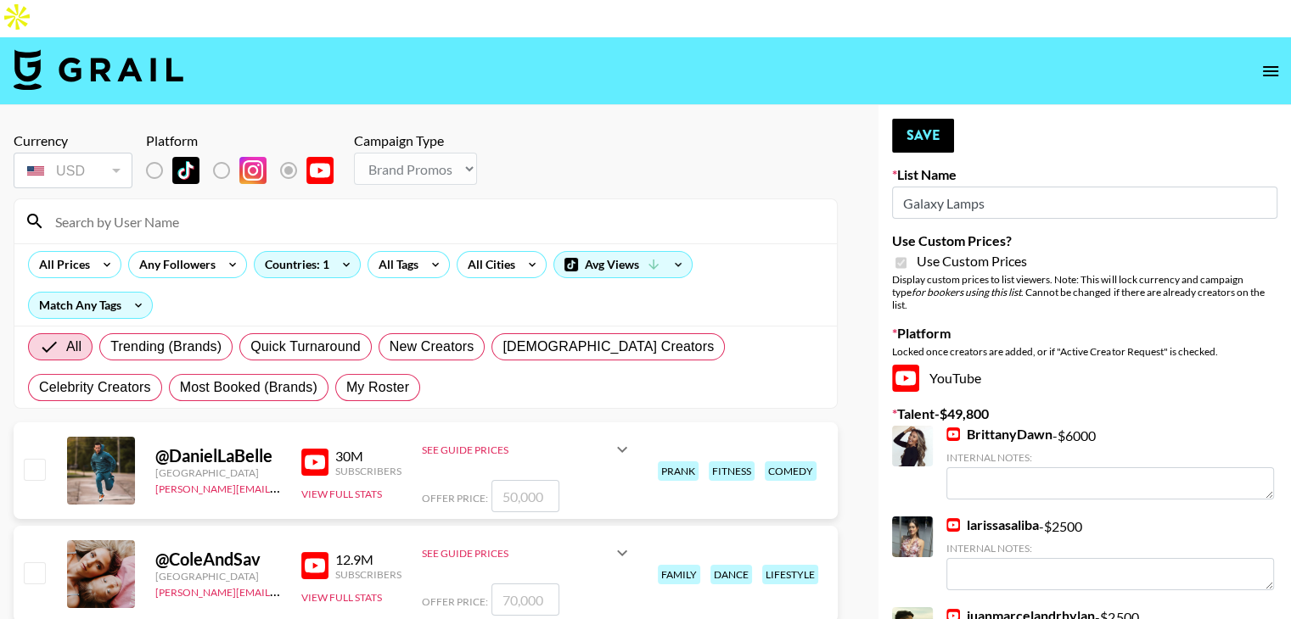
click at [200, 208] on input at bounding box center [435, 221] width 781 height 27
type input "[PERSON_NAME]"
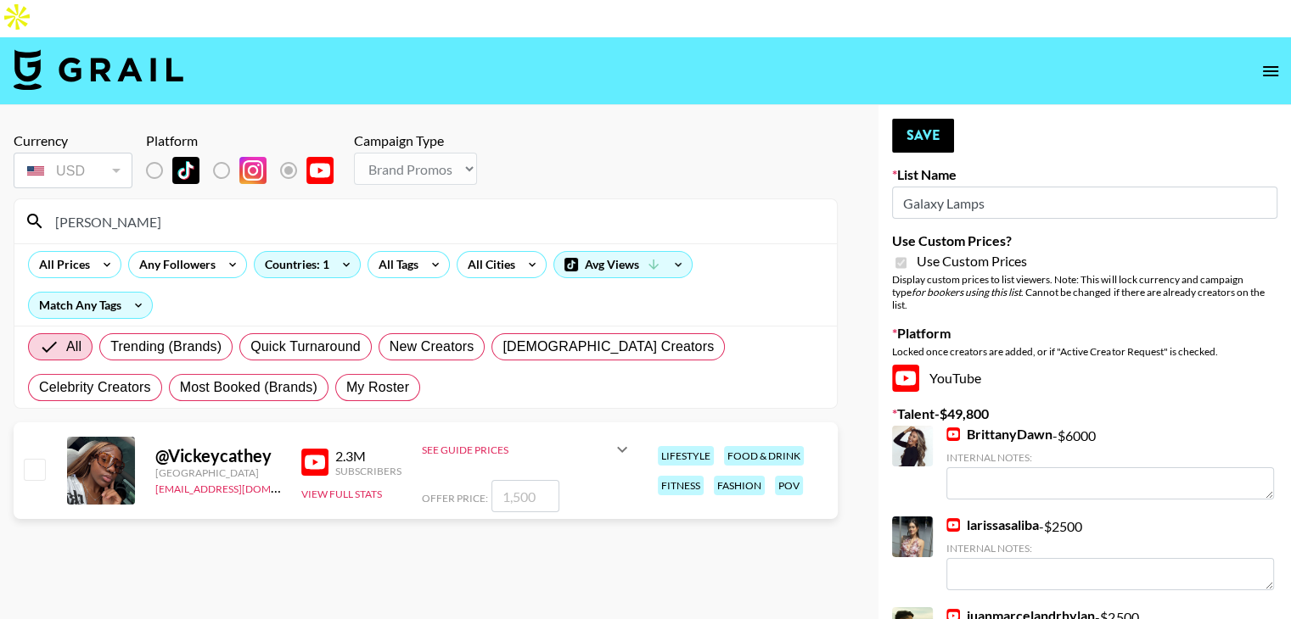
click at [31, 459] on input "checkbox" at bounding box center [34, 469] width 20 height 20
checkbox input "true"
click at [308, 449] on img at bounding box center [314, 462] width 27 height 27
click at [322, 449] on img at bounding box center [314, 462] width 27 height 27
click at [519, 480] on input "1500" at bounding box center [525, 496] width 68 height 32
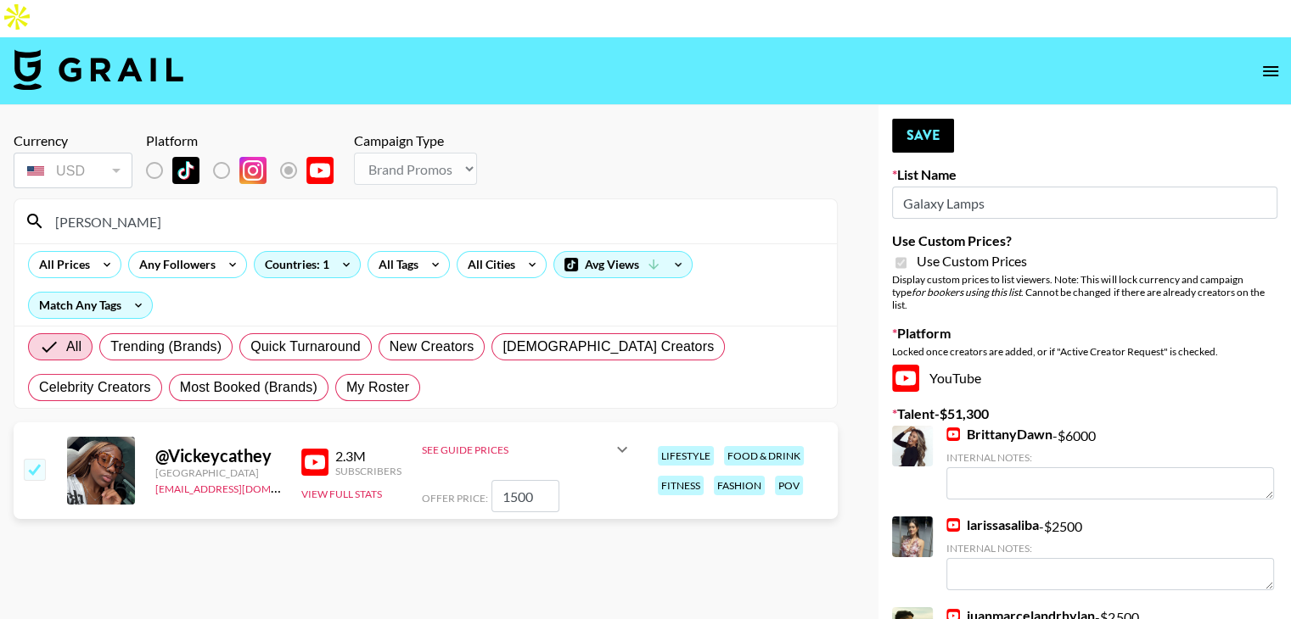
click at [519, 480] on input "1500" at bounding box center [525, 496] width 68 height 32
click at [984, 426] on link "BrittanyDawn" at bounding box center [999, 434] width 106 height 17
click at [515, 480] on input "4500" at bounding box center [525, 496] width 68 height 32
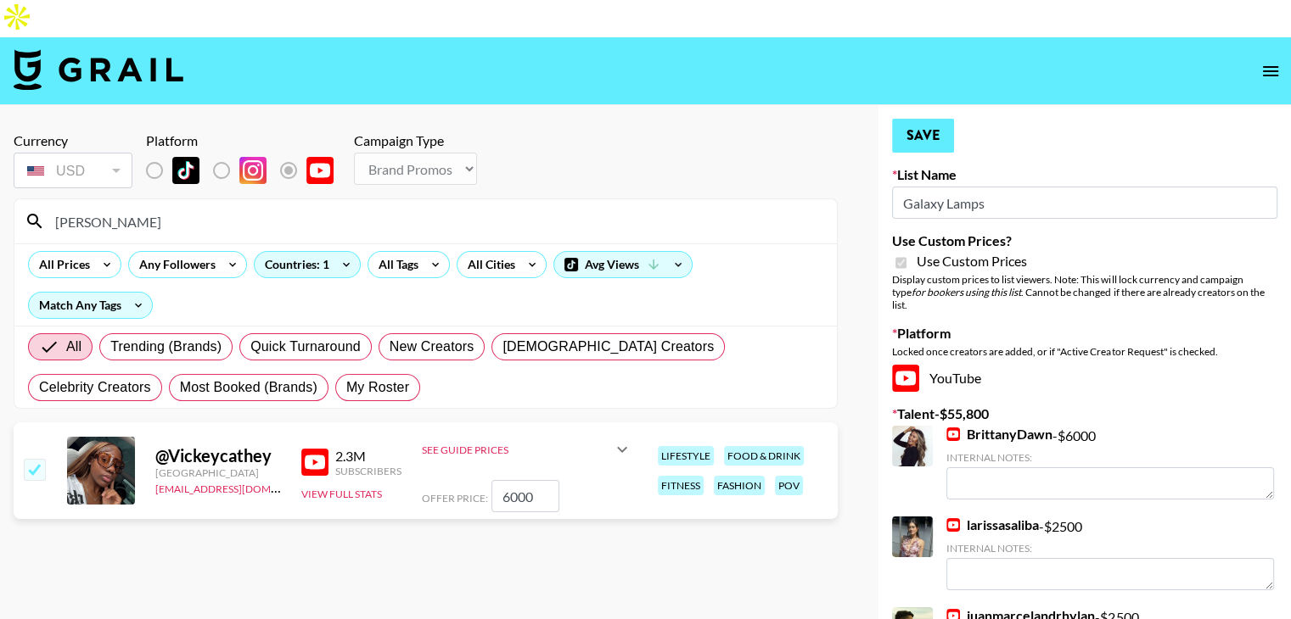
type input "6000"
click at [940, 119] on button "Save" at bounding box center [923, 136] width 62 height 34
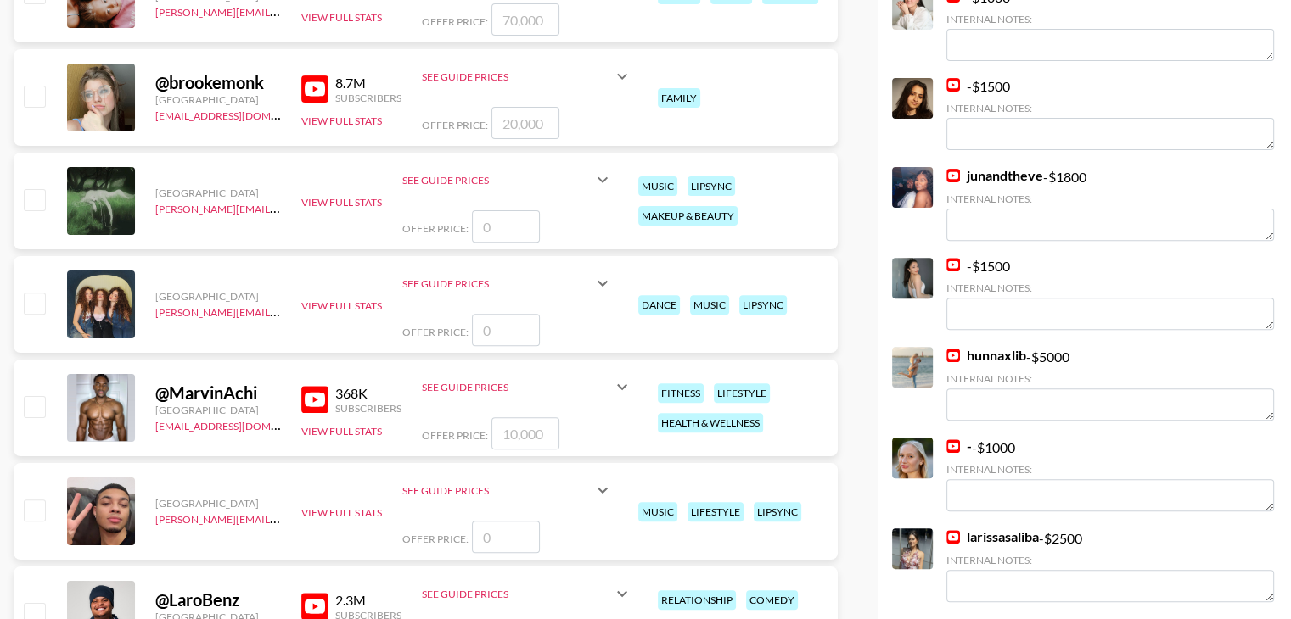
scroll to position [956, 0]
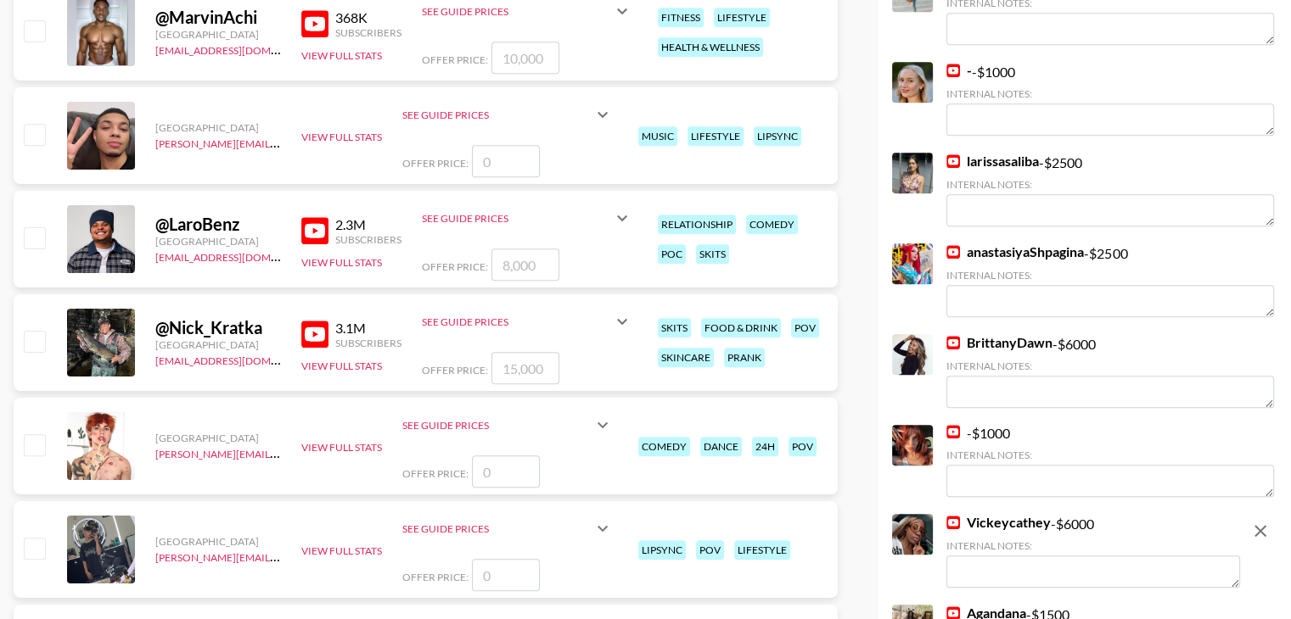
click at [1056, 244] on link "anastasiyaShpagina" at bounding box center [1014, 252] width 137 height 17
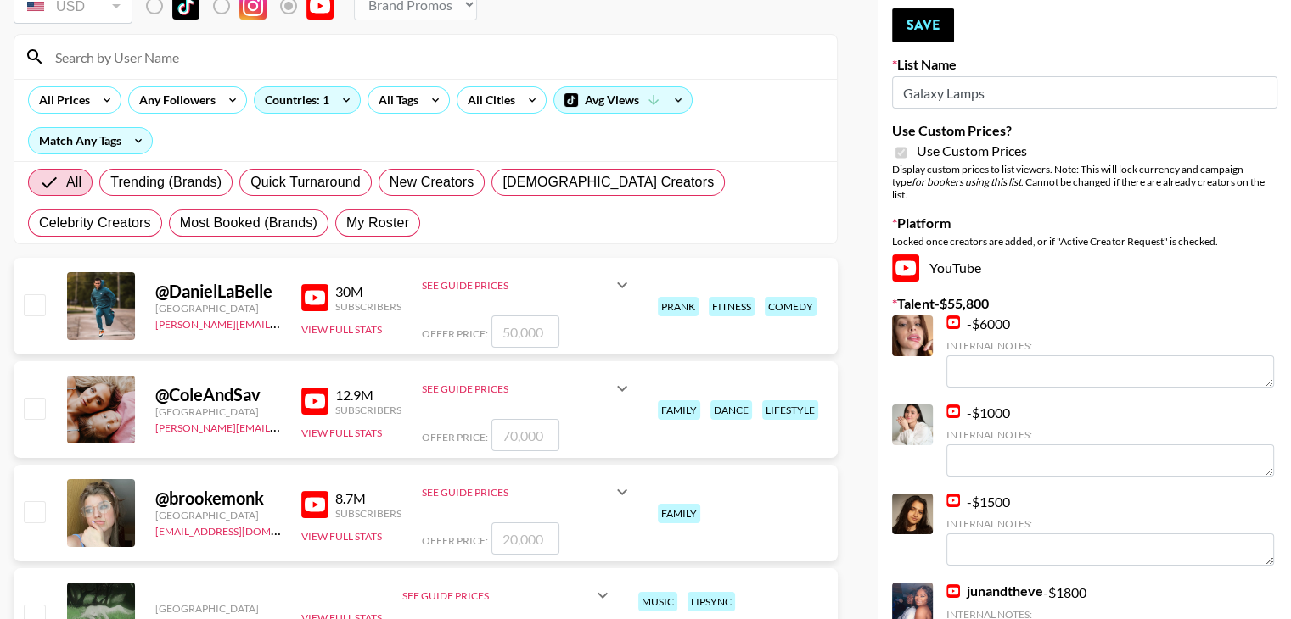
scroll to position [0, 0]
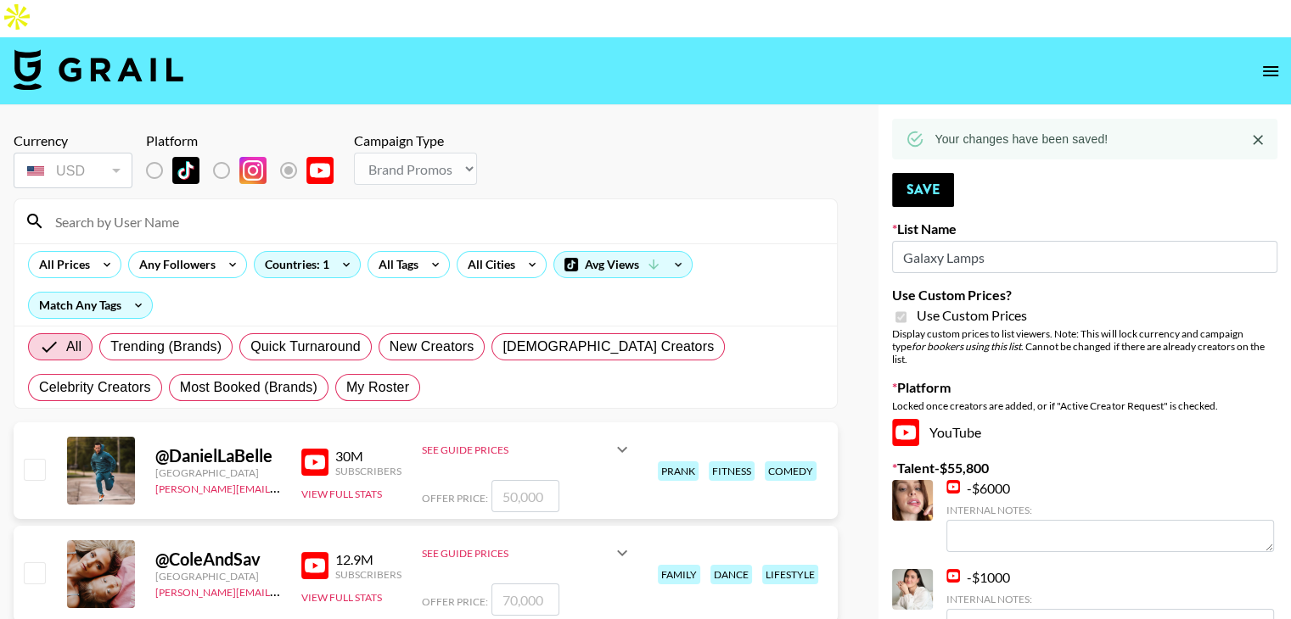
click at [258, 208] on input at bounding box center [435, 221] width 781 height 27
type input "vickey"
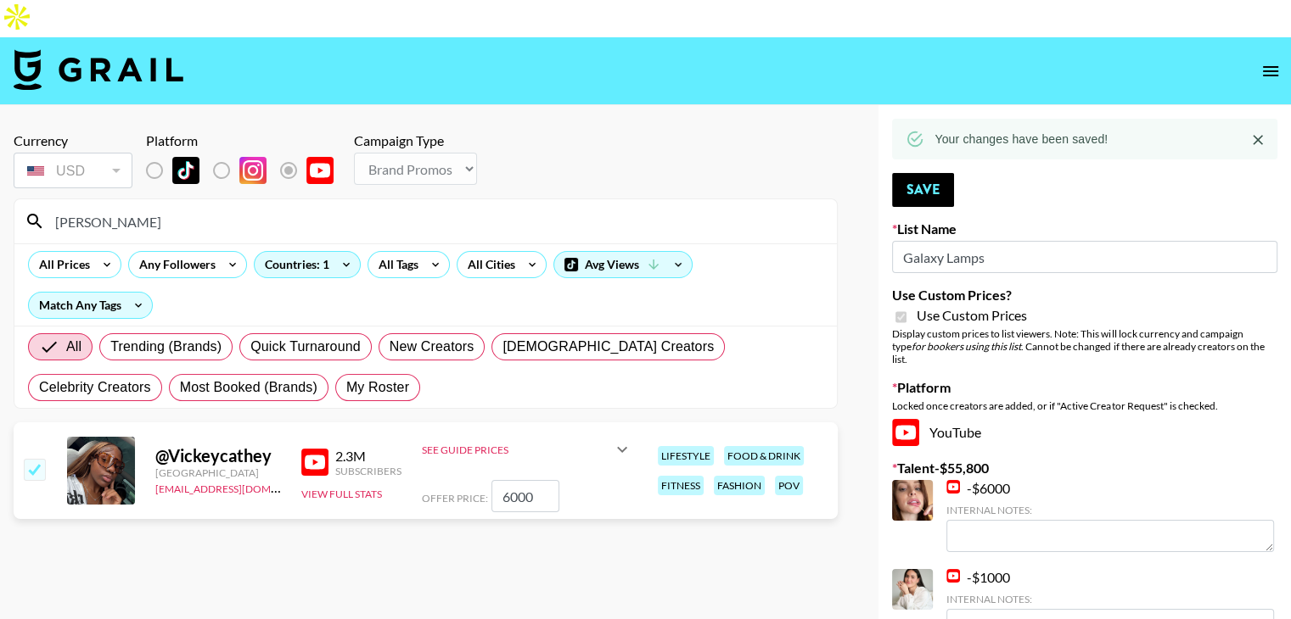
click at [528, 480] on input "6000" at bounding box center [525, 496] width 68 height 32
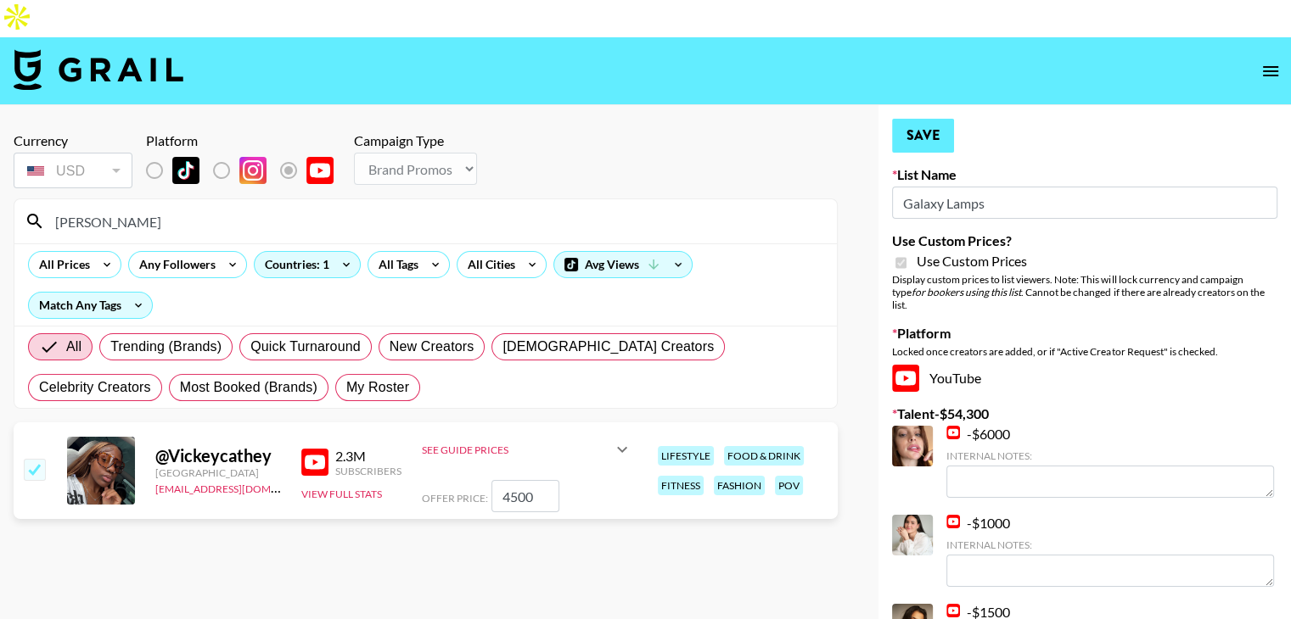
type input "4500"
click at [930, 119] on button "Save" at bounding box center [923, 136] width 62 height 34
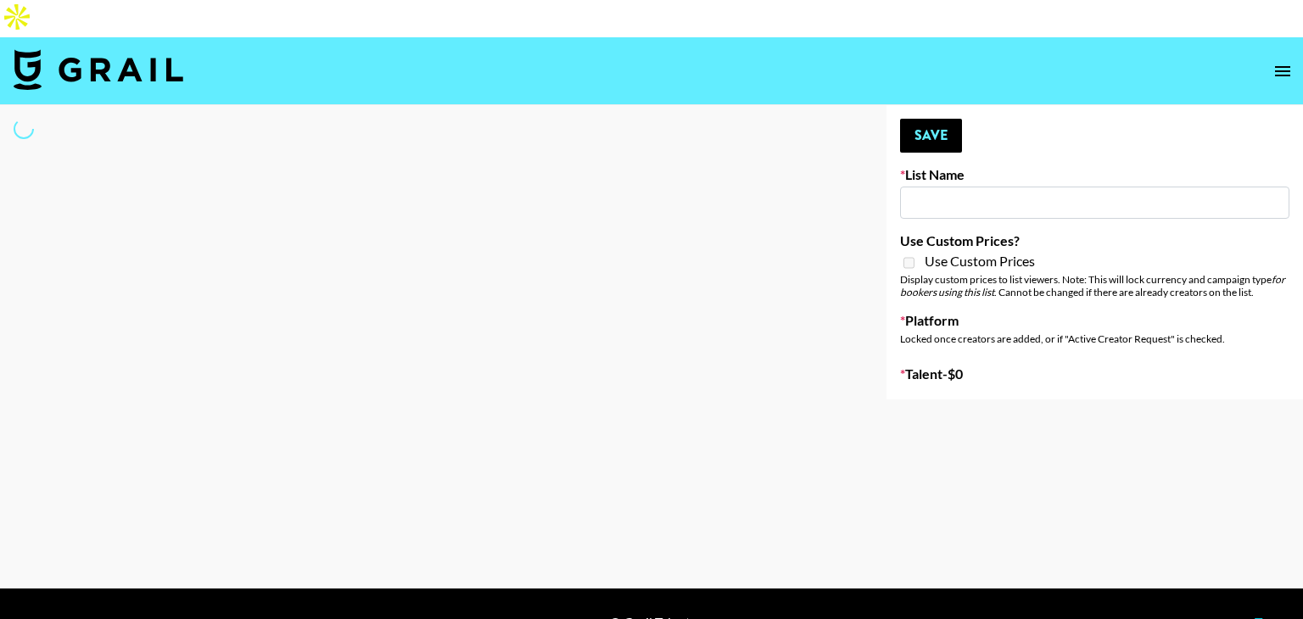
type input "Zhus Song Promo - Tega"
select select "Song"
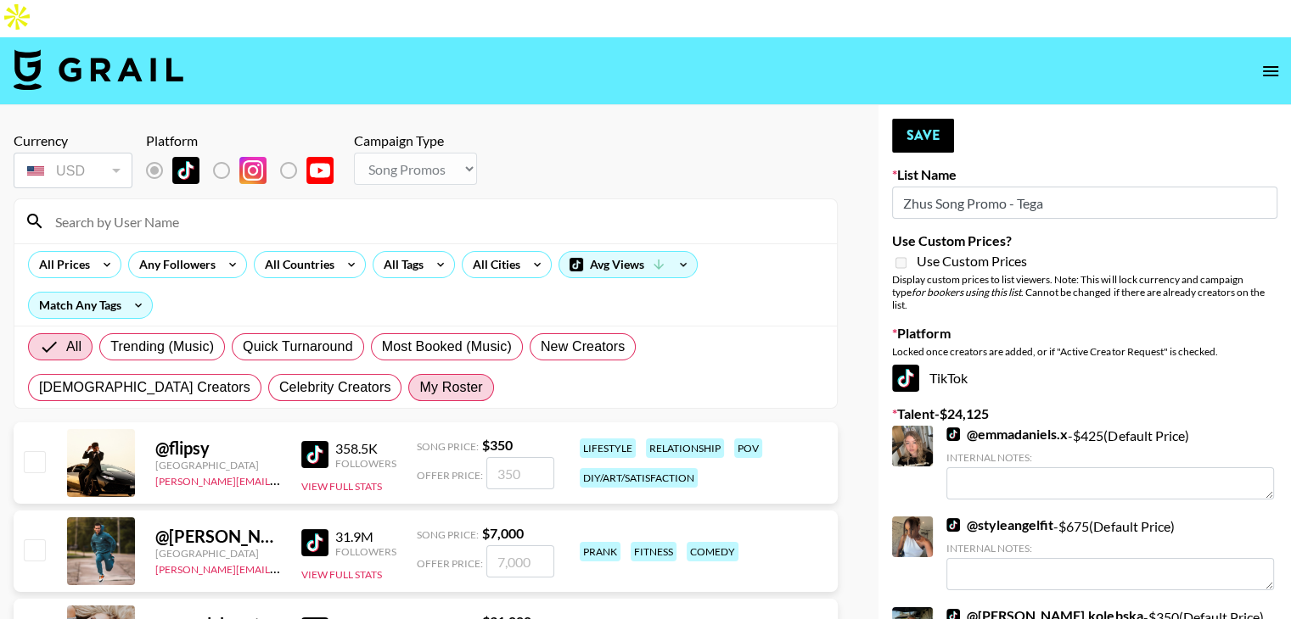
click at [419, 378] on span "My Roster" at bounding box center [450, 388] width 63 height 20
click at [419, 388] on input "My Roster" at bounding box center [419, 388] width 0 height 0
radio input "true"
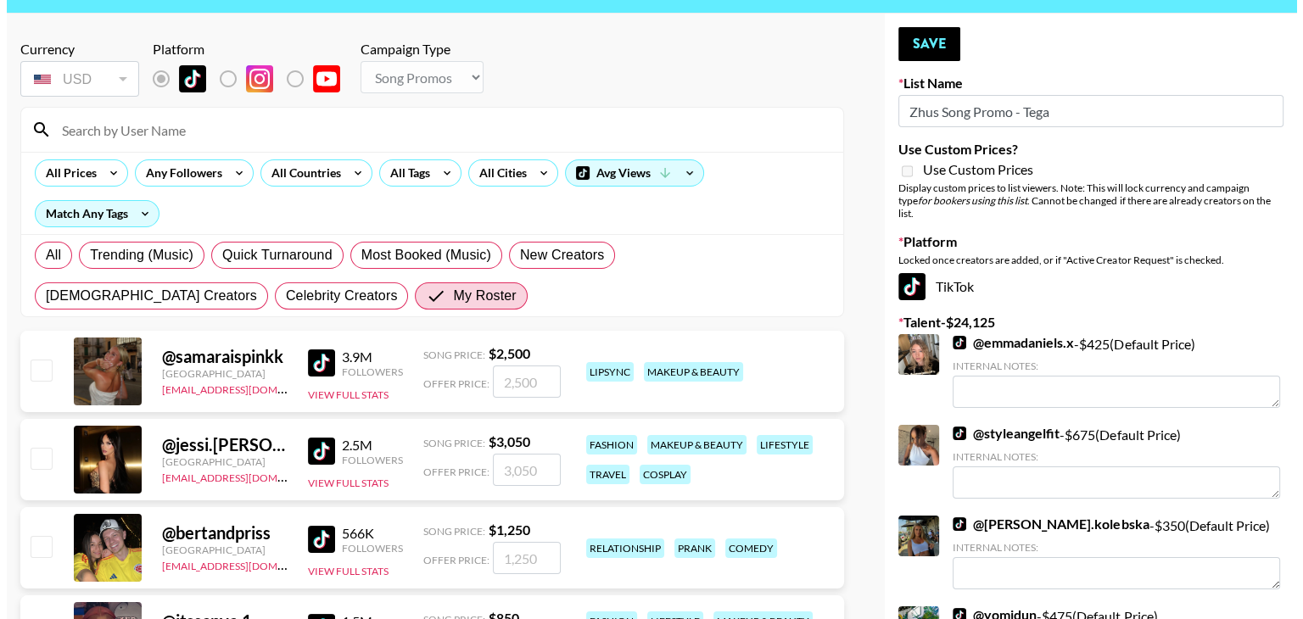
scroll to position [91, 0]
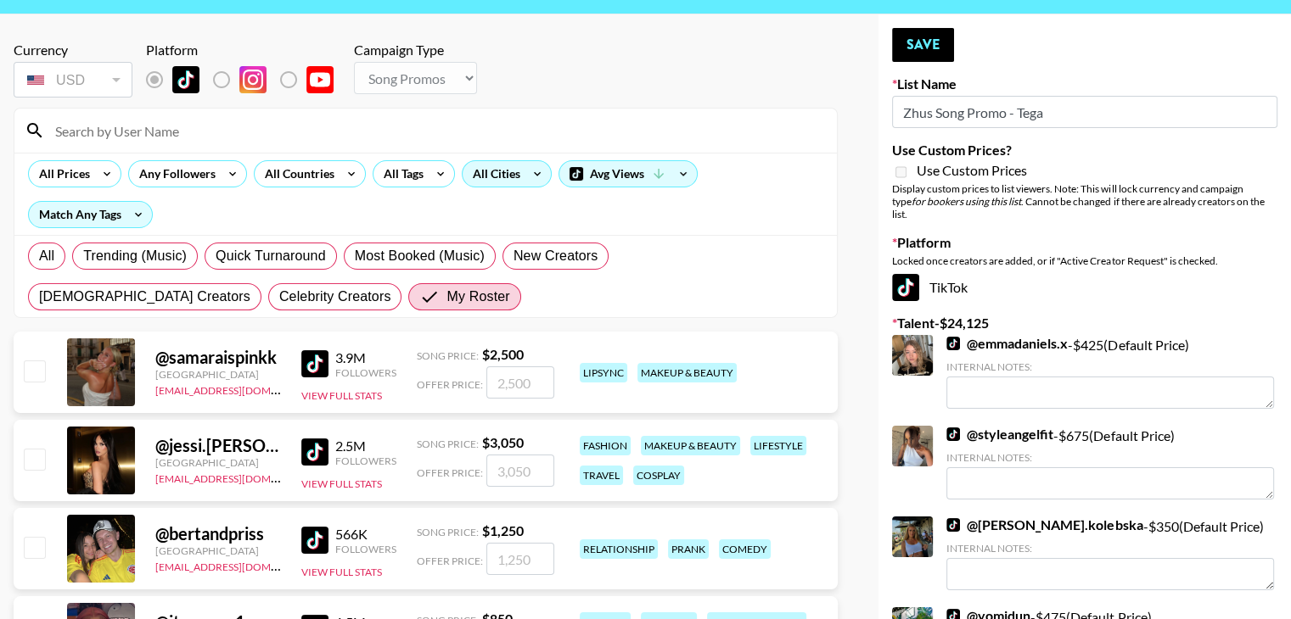
click at [479, 161] on div "All Cities" at bounding box center [492, 173] width 61 height 25
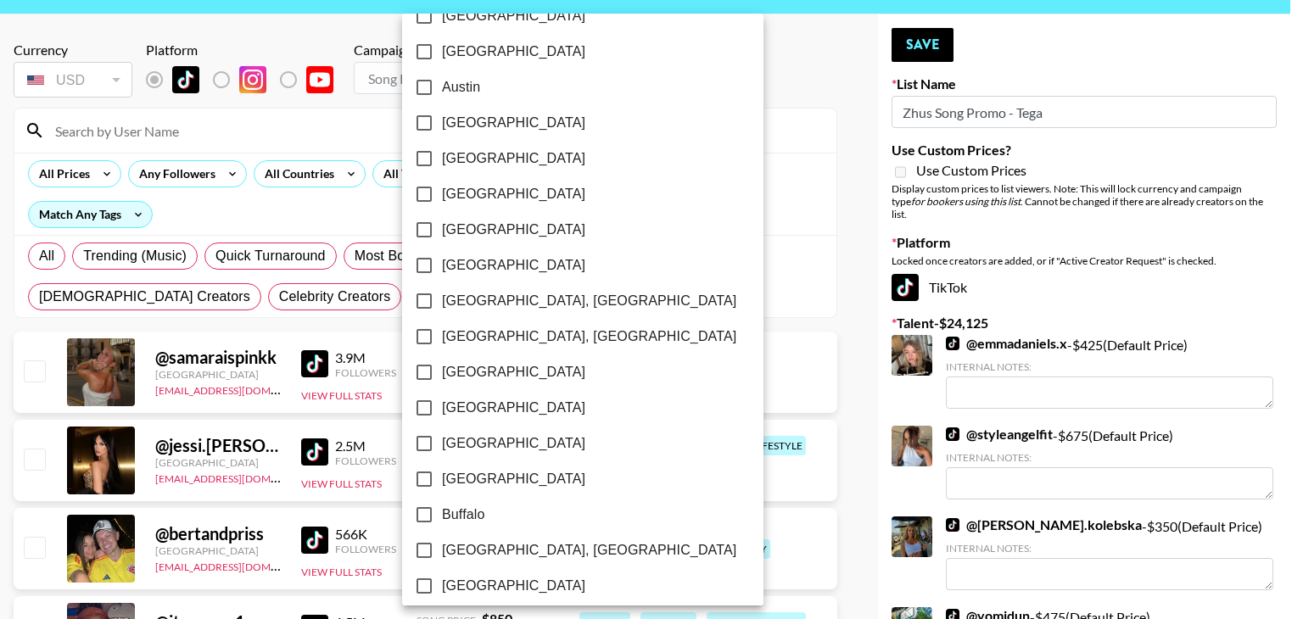
scroll to position [67, 0]
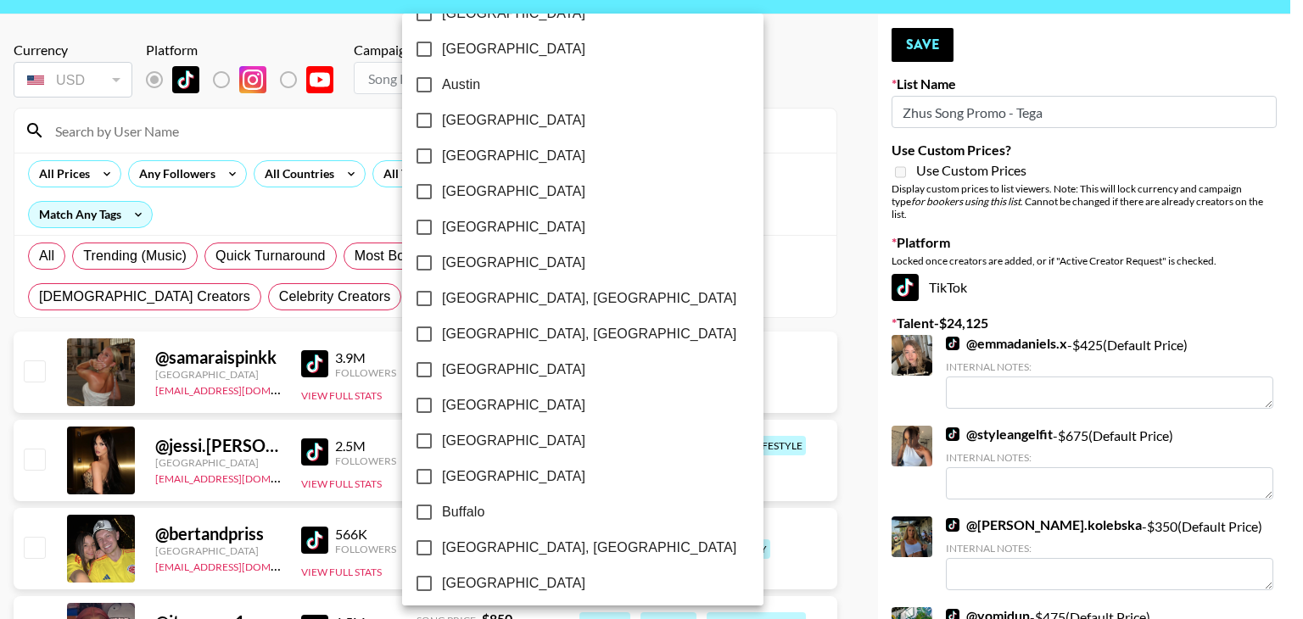
click at [509, 333] on span "[GEOGRAPHIC_DATA], [GEOGRAPHIC_DATA]" at bounding box center [589, 334] width 294 height 20
click at [442, 333] on input "[GEOGRAPHIC_DATA], [GEOGRAPHIC_DATA]" at bounding box center [424, 335] width 36 height 36
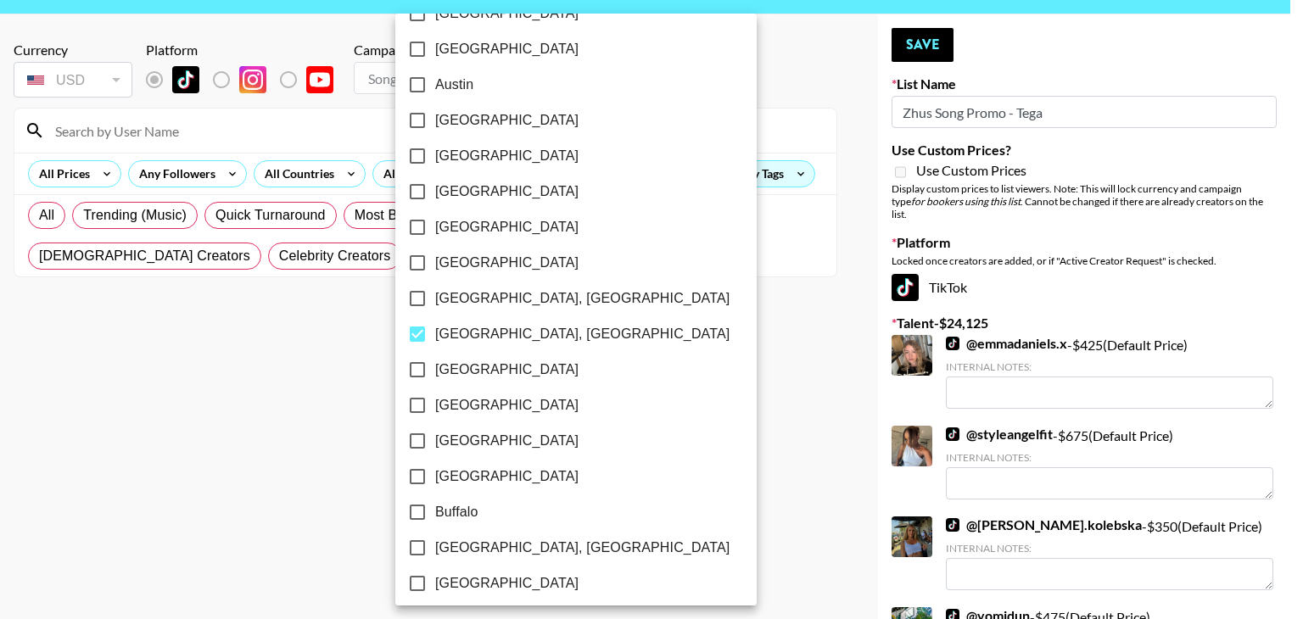
click at [509, 333] on span "[GEOGRAPHIC_DATA], [GEOGRAPHIC_DATA]" at bounding box center [582, 334] width 294 height 20
click at [435, 333] on input "[GEOGRAPHIC_DATA], [GEOGRAPHIC_DATA]" at bounding box center [418, 335] width 36 height 36
checkbox input "false"
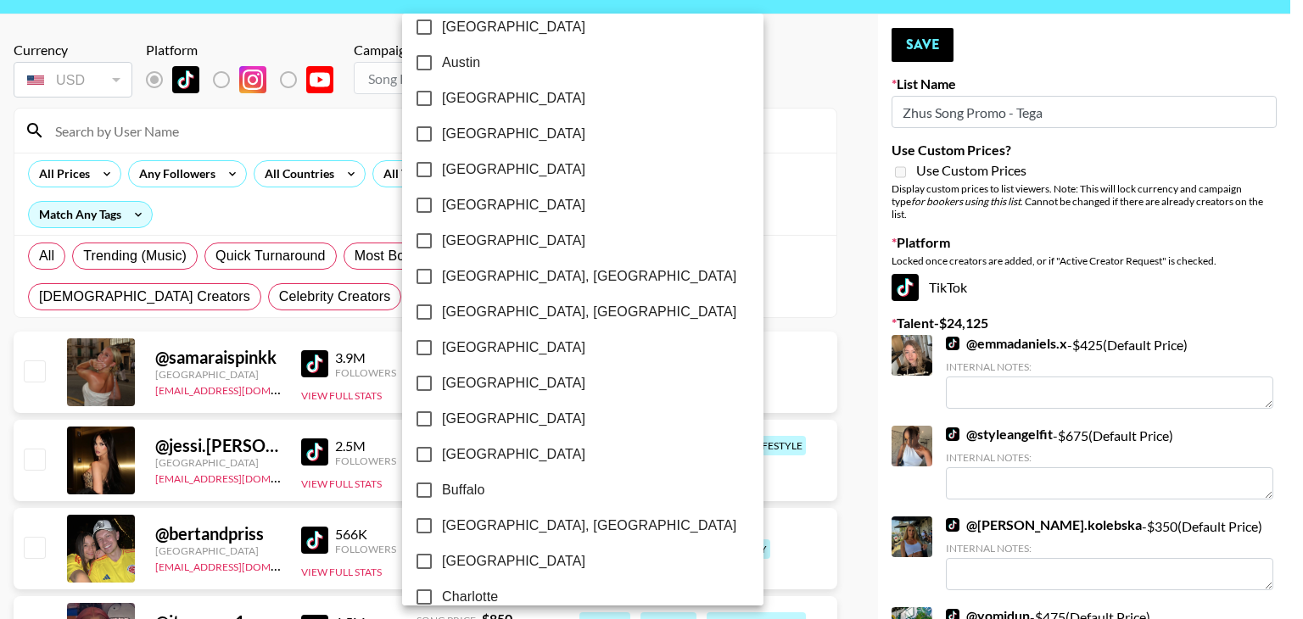
scroll to position [0, 0]
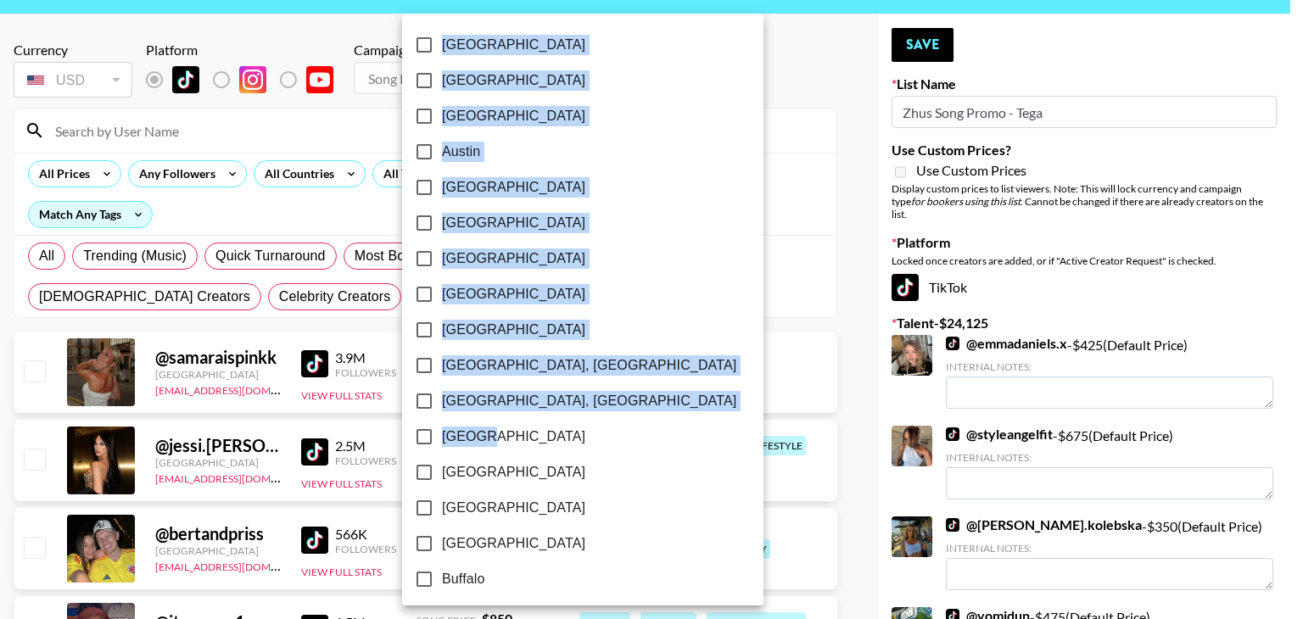
drag, startPoint x: 495, startPoint y: 444, endPoint x: 333, endPoint y: 143, distance: 341.3
click at [333, 143] on div "[GEOGRAPHIC_DATA] [GEOGRAPHIC_DATA] [GEOGRAPHIC_DATA] [GEOGRAPHIC_DATA] [GEOGRA…" at bounding box center [651, 309] width 1303 height 619
click at [333, 143] on div at bounding box center [651, 309] width 1303 height 619
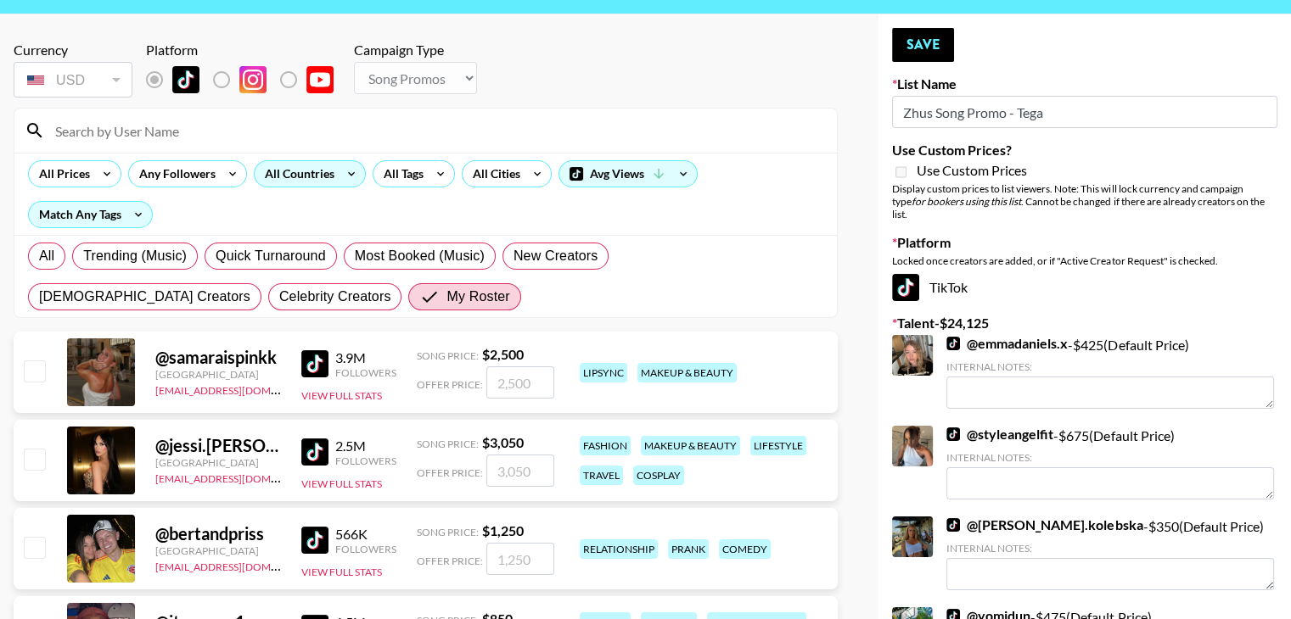
click at [339, 161] on icon at bounding box center [351, 173] width 27 height 25
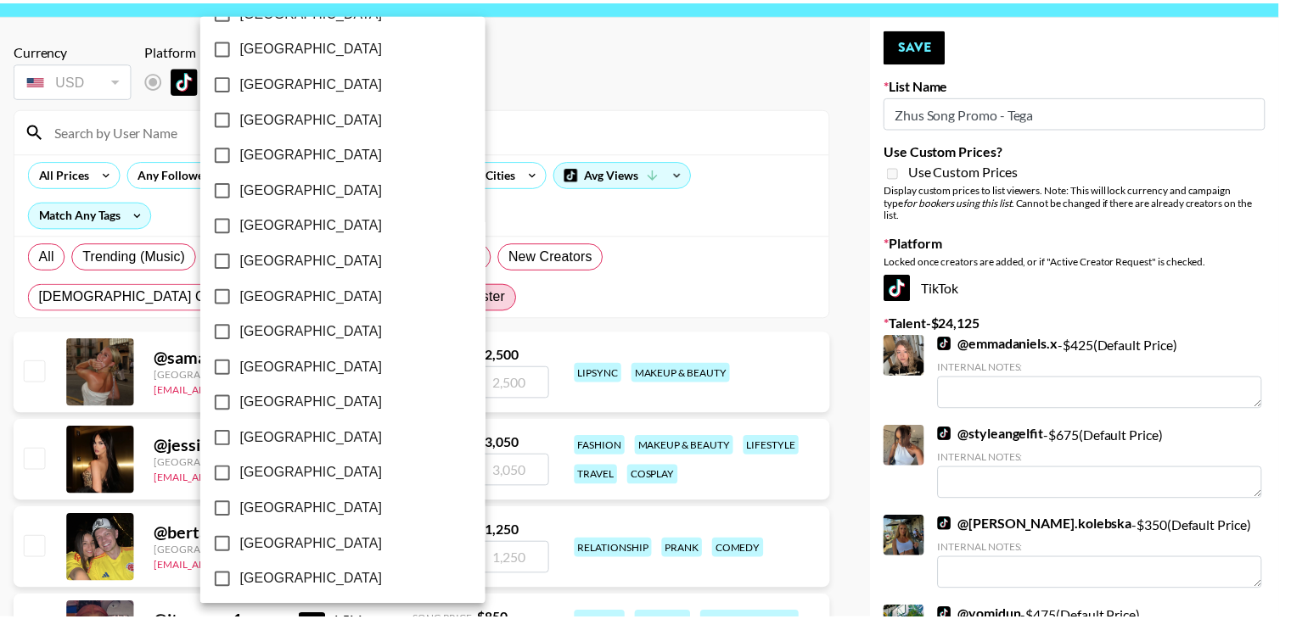
scroll to position [1359, 0]
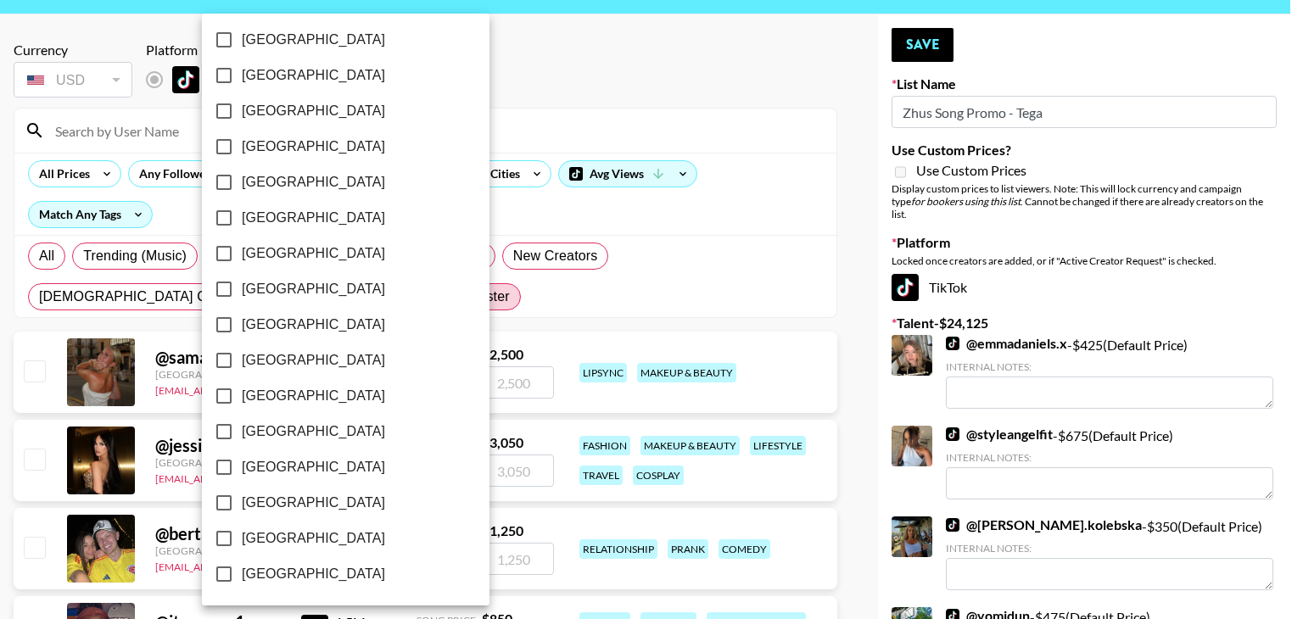
click at [261, 515] on label "[GEOGRAPHIC_DATA]" at bounding box center [334, 503] width 256 height 36
click at [242, 515] on input "[GEOGRAPHIC_DATA]" at bounding box center [224, 503] width 36 height 36
checkbox input "true"
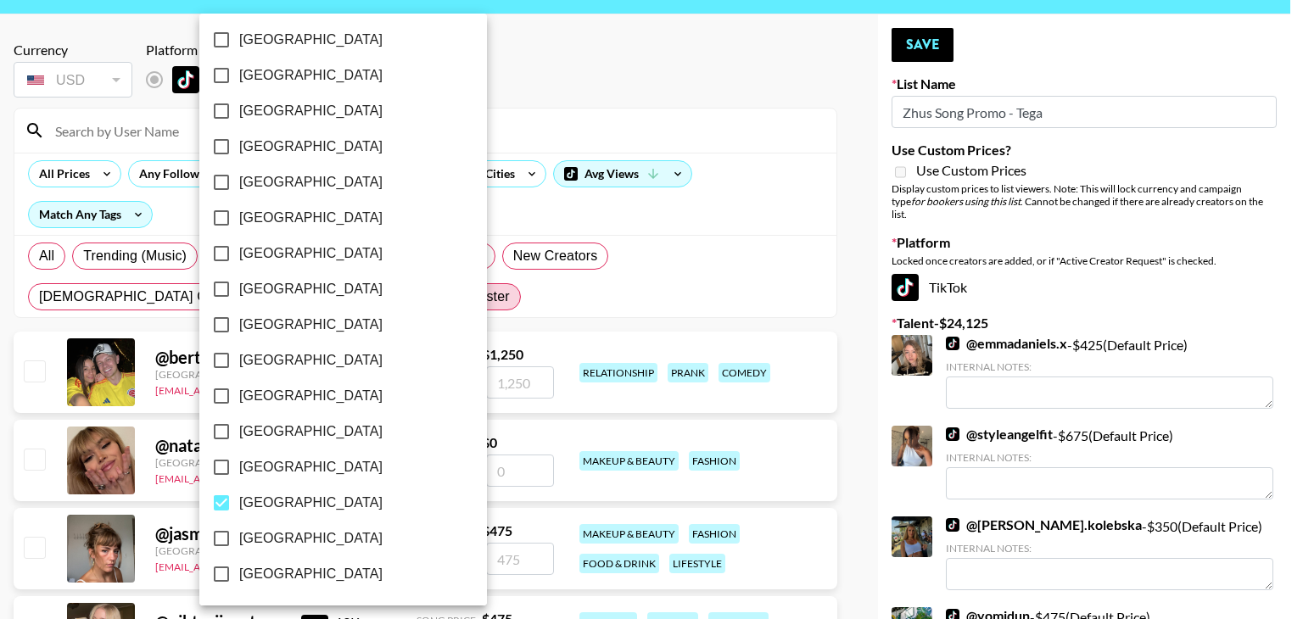
click at [584, 243] on div at bounding box center [651, 309] width 1303 height 619
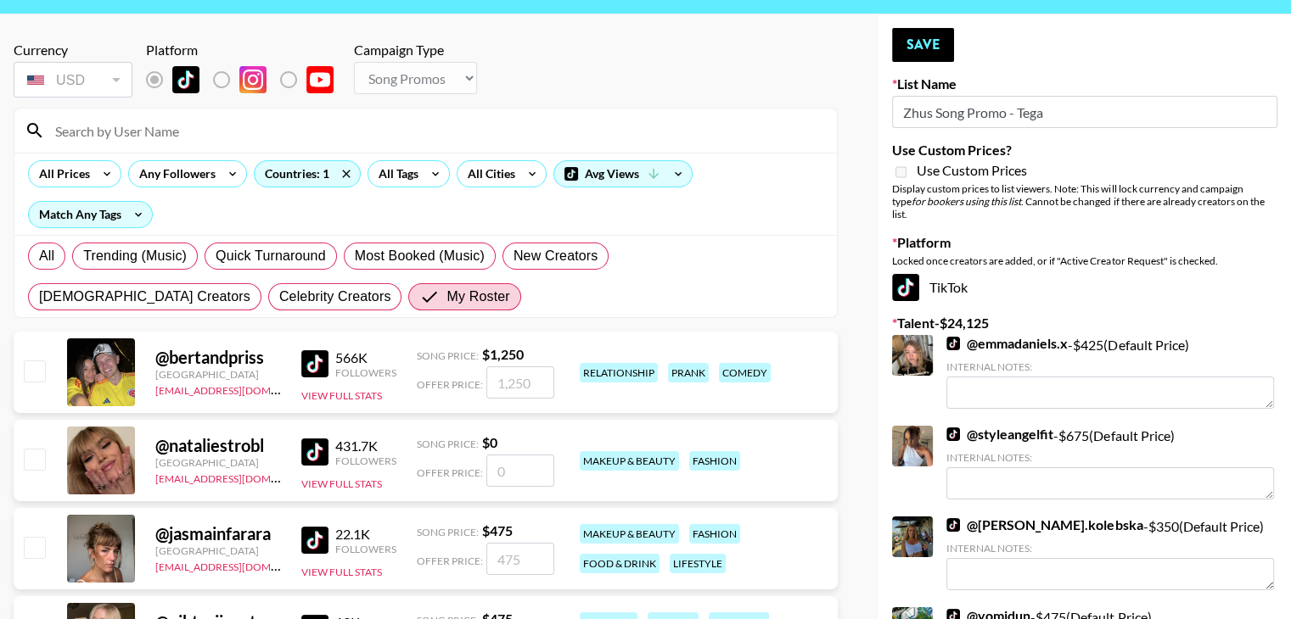
click at [37, 361] on input "checkbox" at bounding box center [34, 371] width 20 height 20
checkbox input "true"
type input "1250"
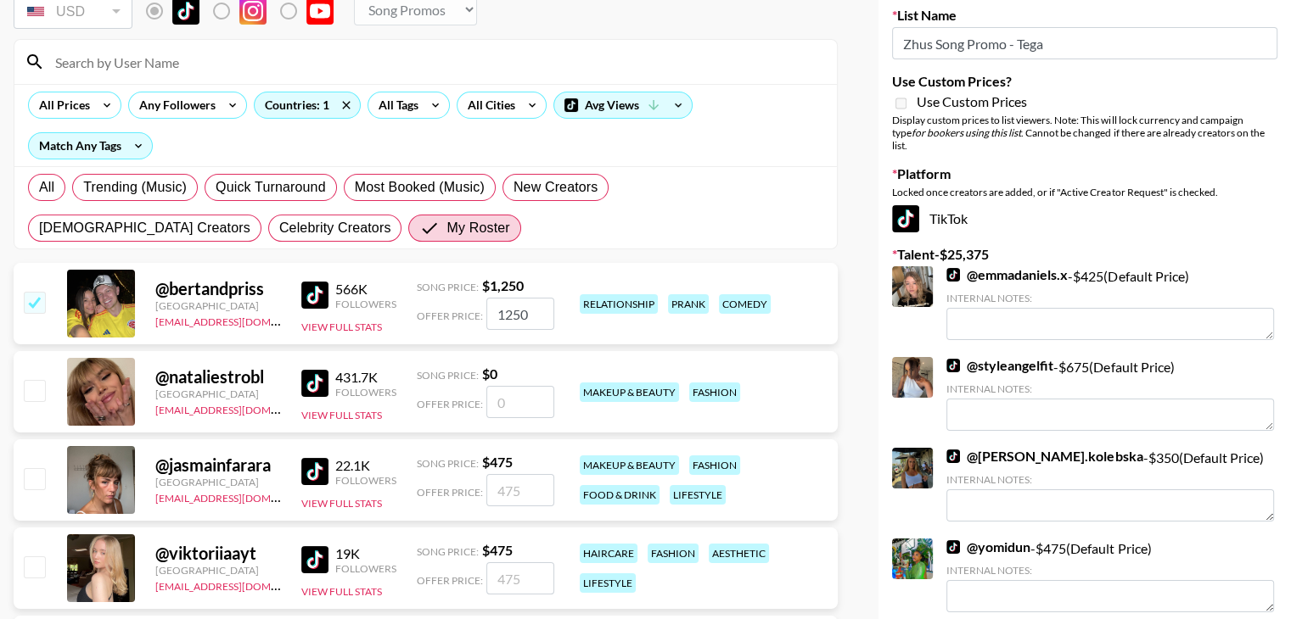
click at [40, 468] on input "checkbox" at bounding box center [34, 478] width 20 height 20
checkbox input "true"
type input "475"
click at [35, 468] on input "checkbox" at bounding box center [34, 478] width 20 height 20
checkbox input "false"
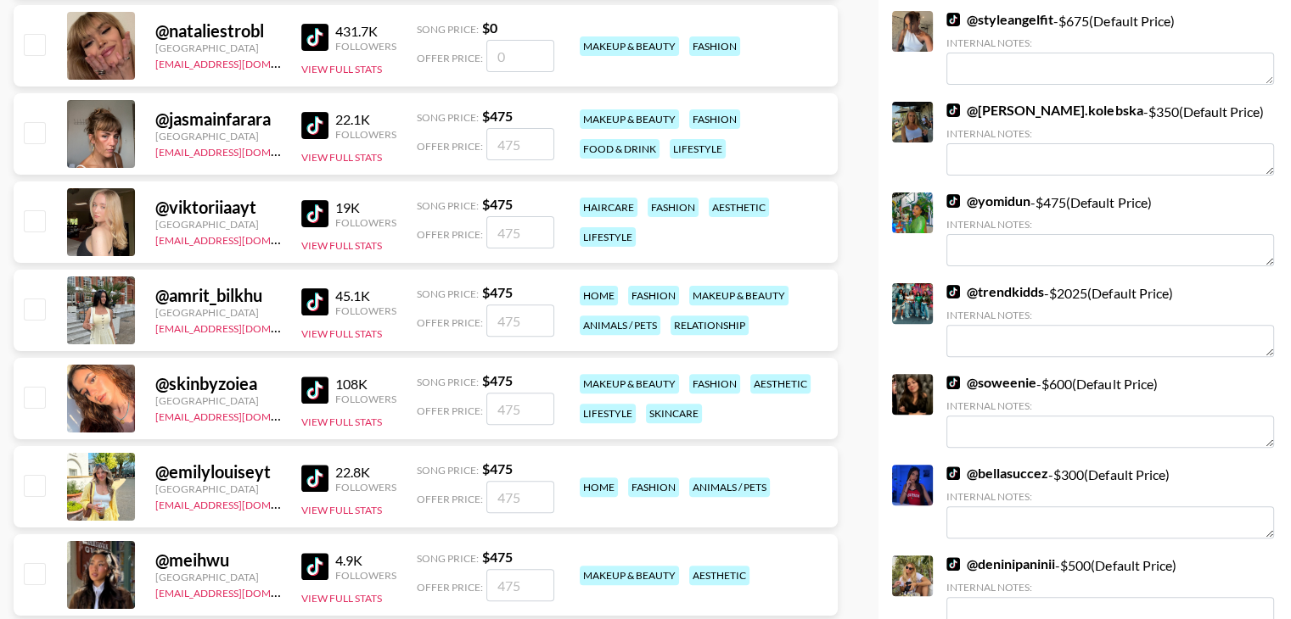
scroll to position [523, 0]
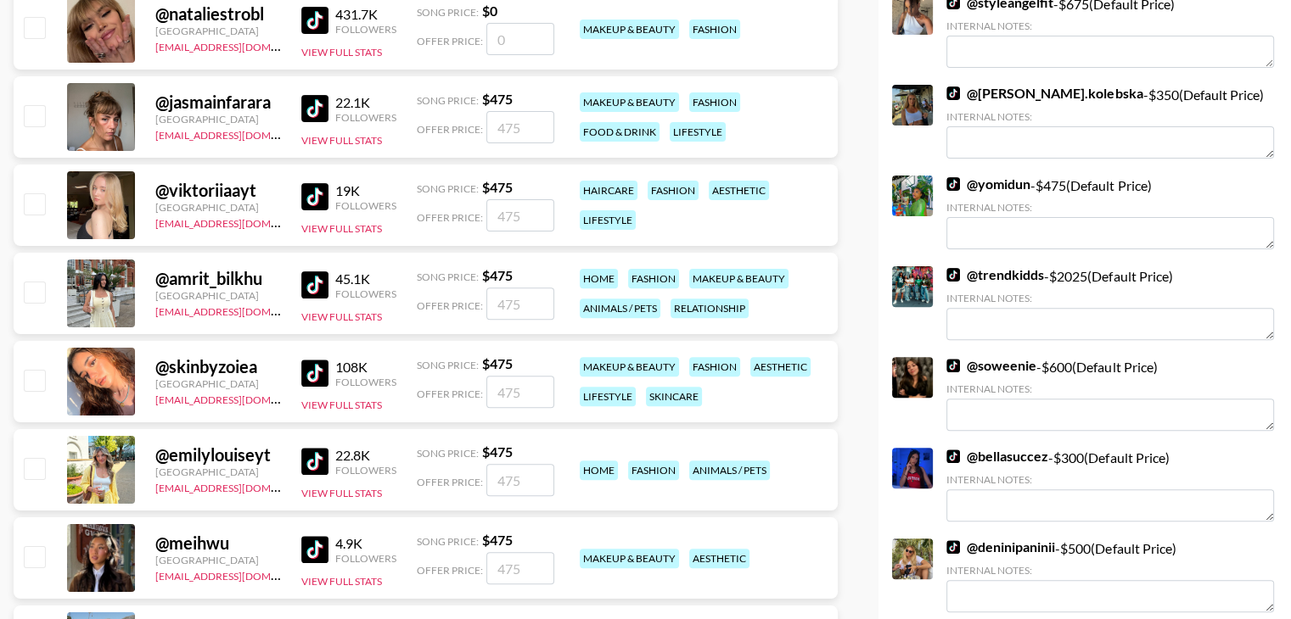
click at [34, 370] on input "checkbox" at bounding box center [34, 380] width 20 height 20
checkbox input "true"
type input "475"
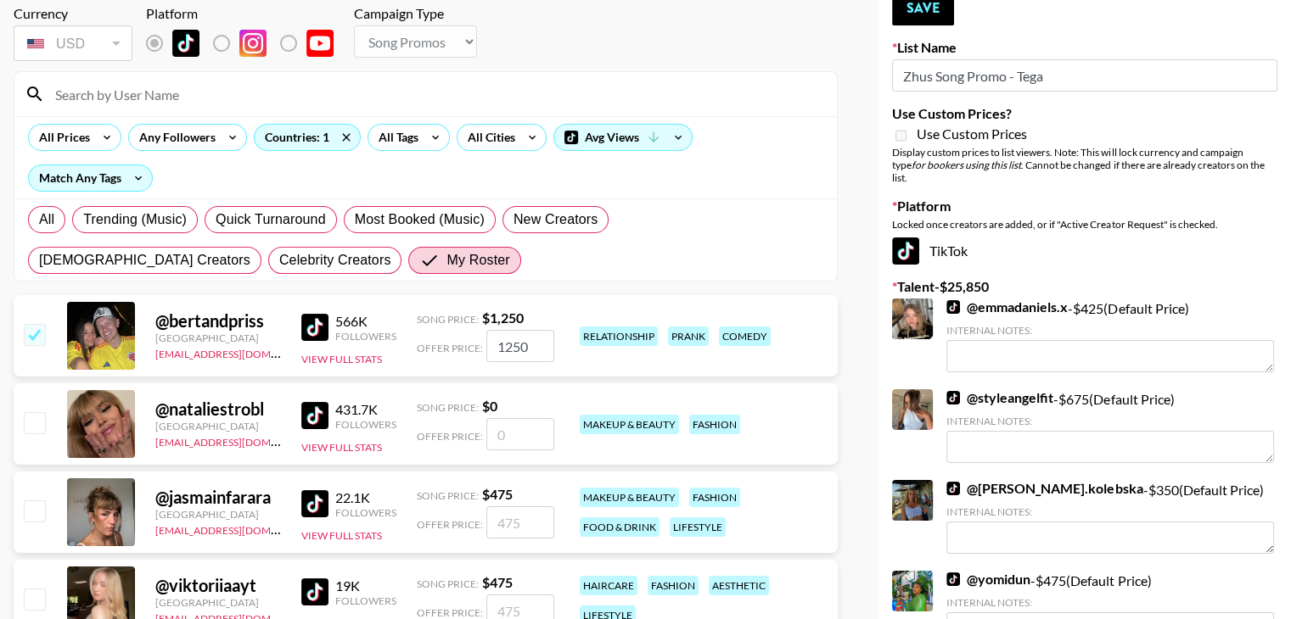
scroll to position [0, 0]
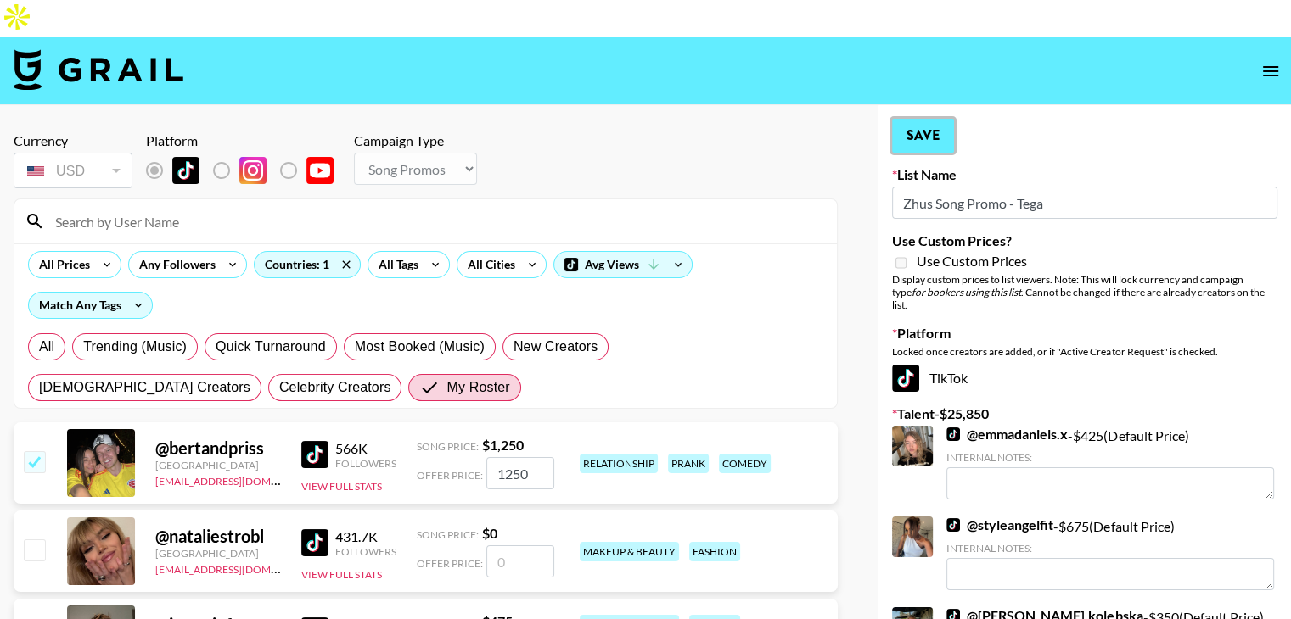
click at [916, 119] on button "Save" at bounding box center [923, 136] width 62 height 34
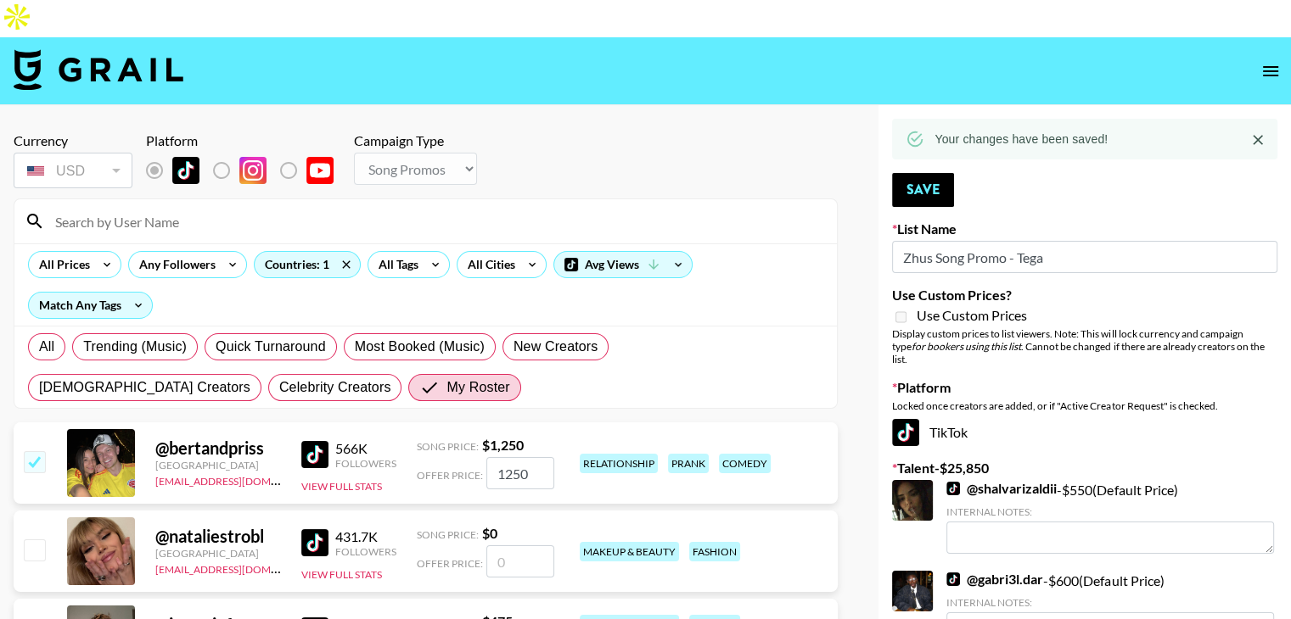
click at [137, 200] on div at bounding box center [425, 221] width 822 height 44
click at [126, 208] on input at bounding box center [435, 221] width 781 height 27
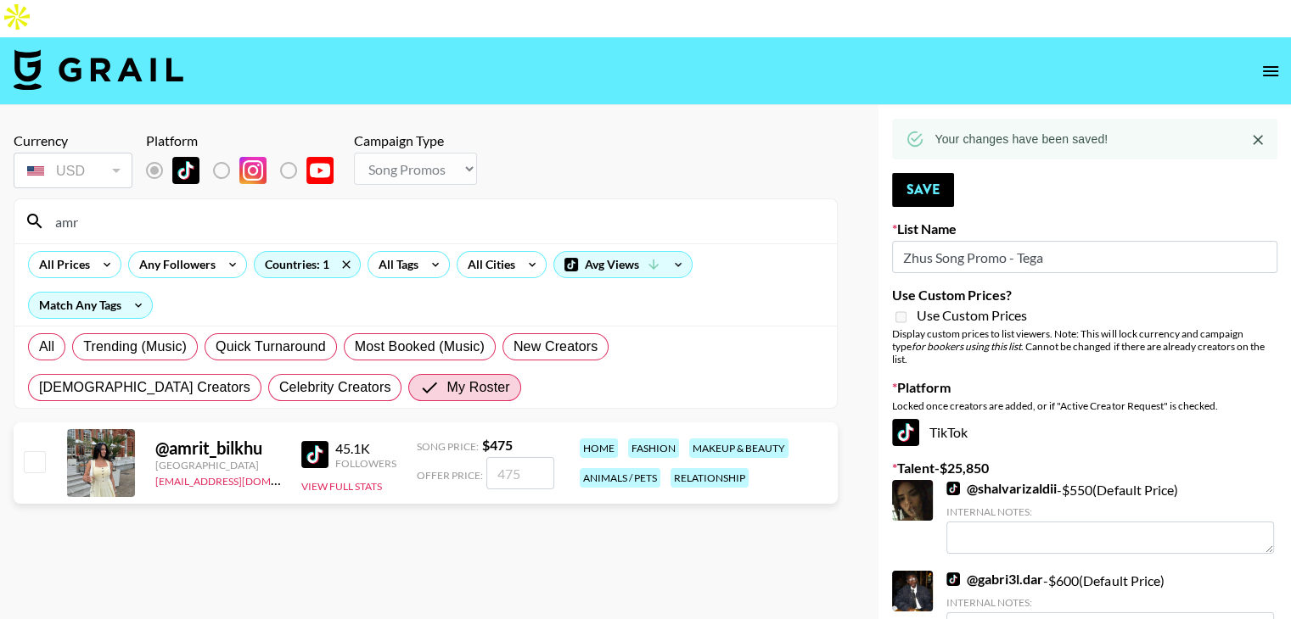
type input "amr"
click at [35, 451] on input "checkbox" at bounding box center [34, 461] width 20 height 20
checkbox input "true"
type input "475"
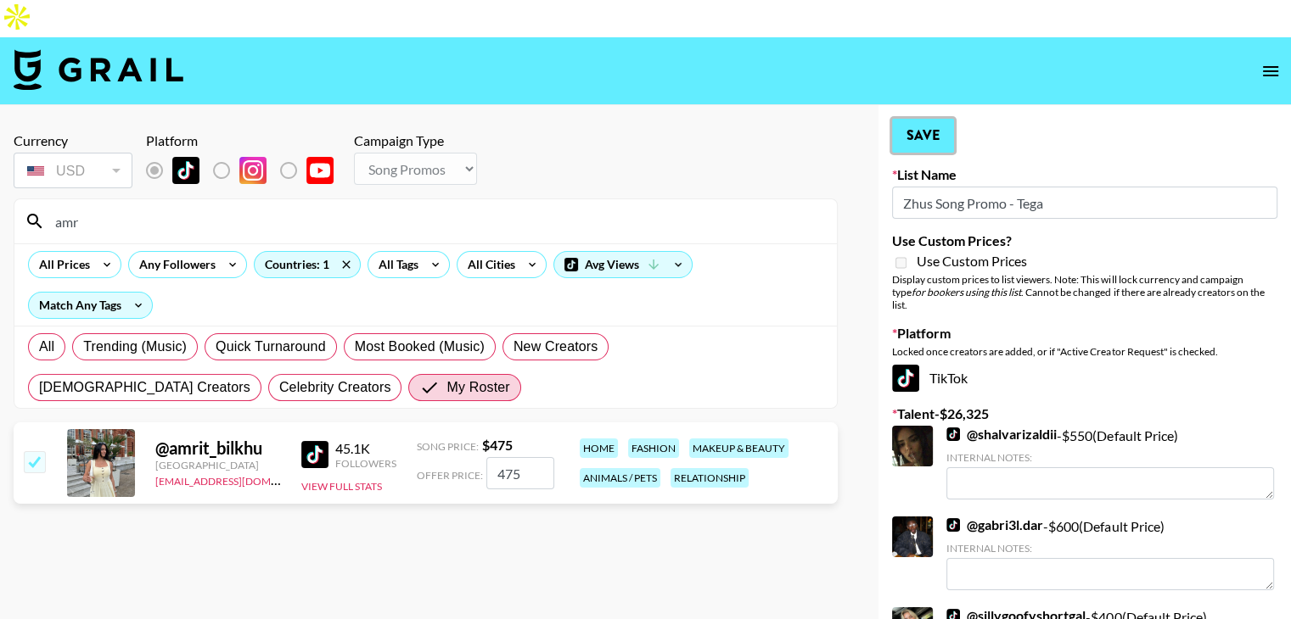
click at [914, 119] on button "Save" at bounding box center [923, 136] width 62 height 34
